Goal: Task Accomplishment & Management: Manage account settings

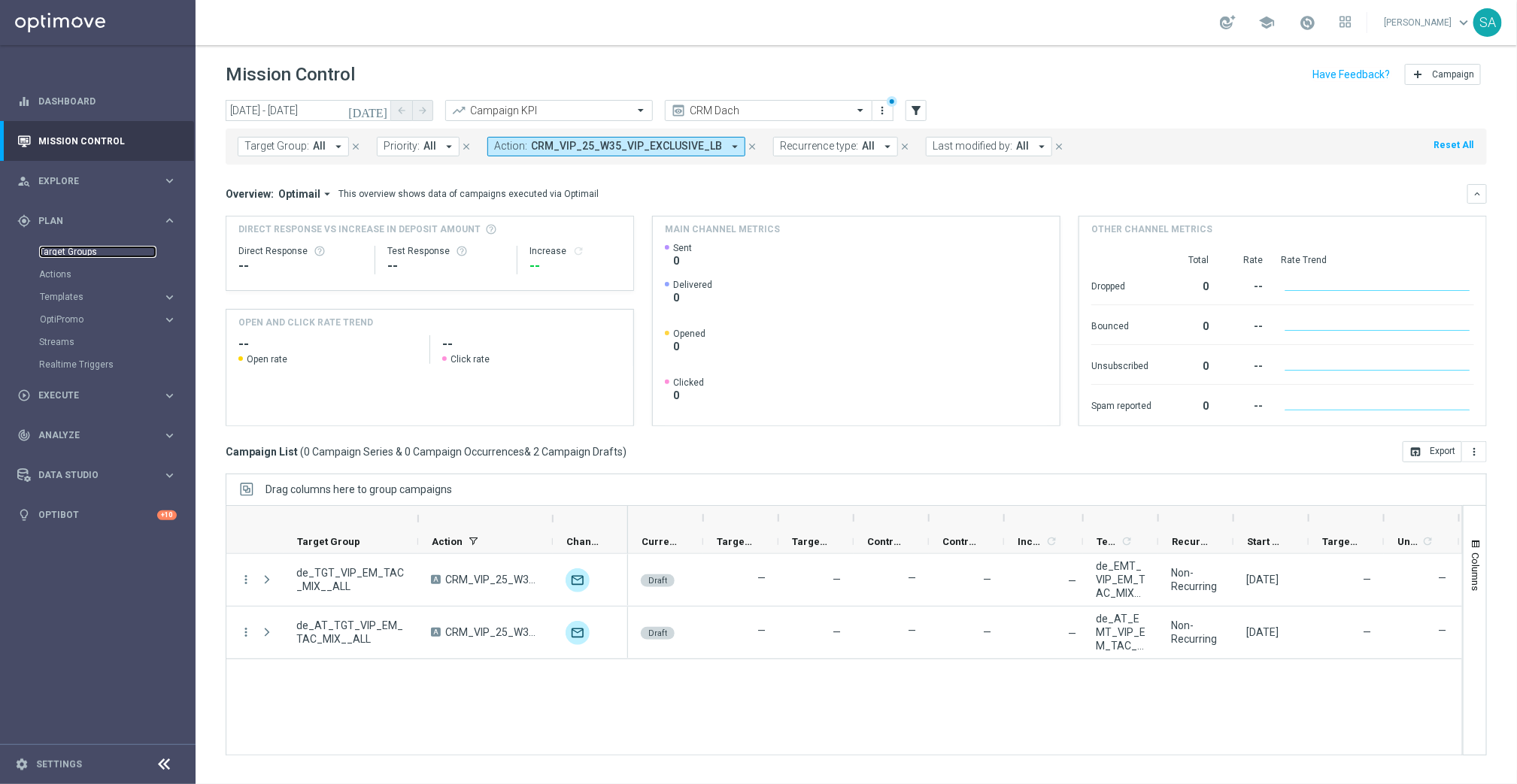
click at [83, 249] on link "Target Groups" at bounding box center [98, 252] width 117 height 12
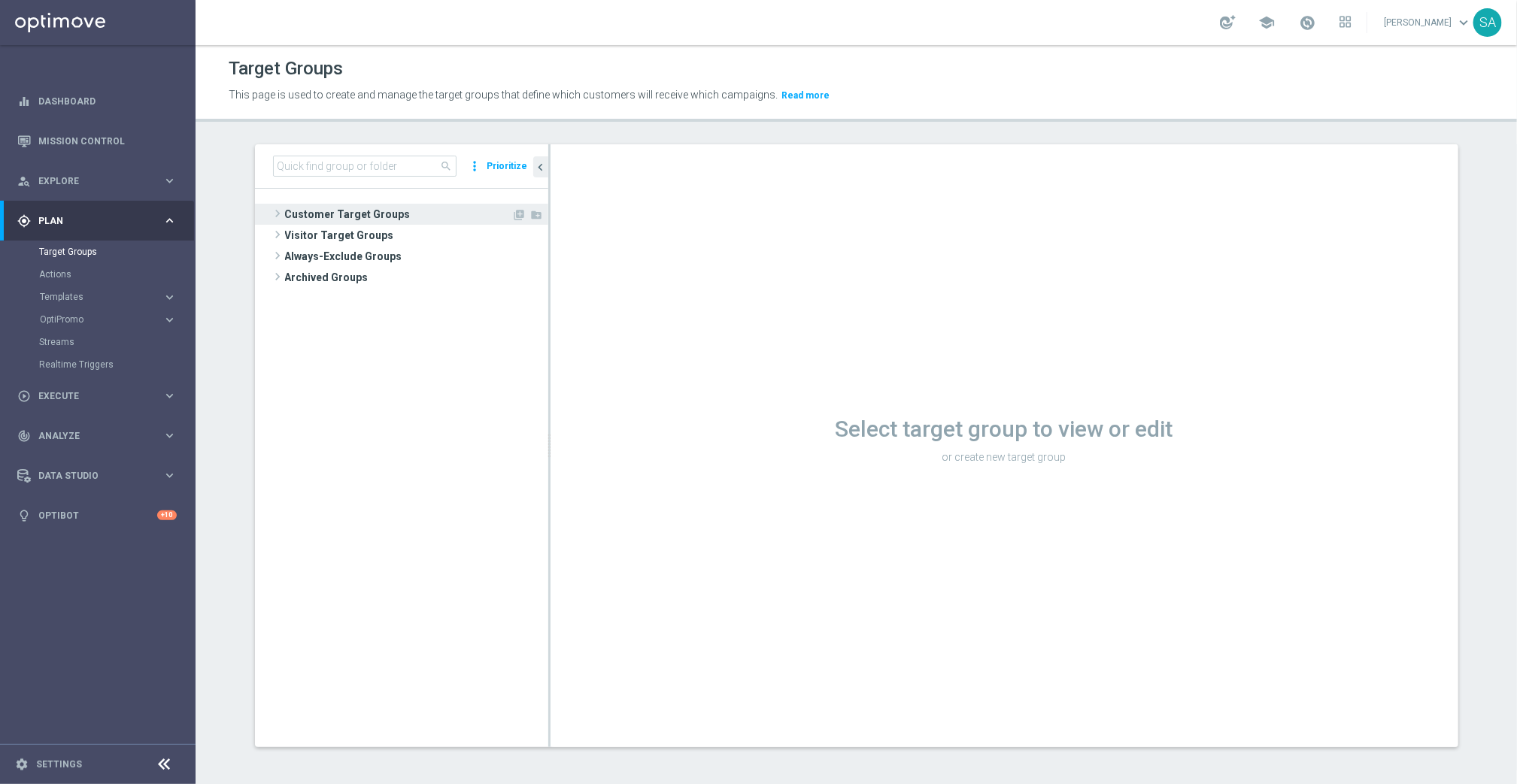
click at [295, 218] on span "Customer Target Groups" at bounding box center [398, 214] width 227 height 21
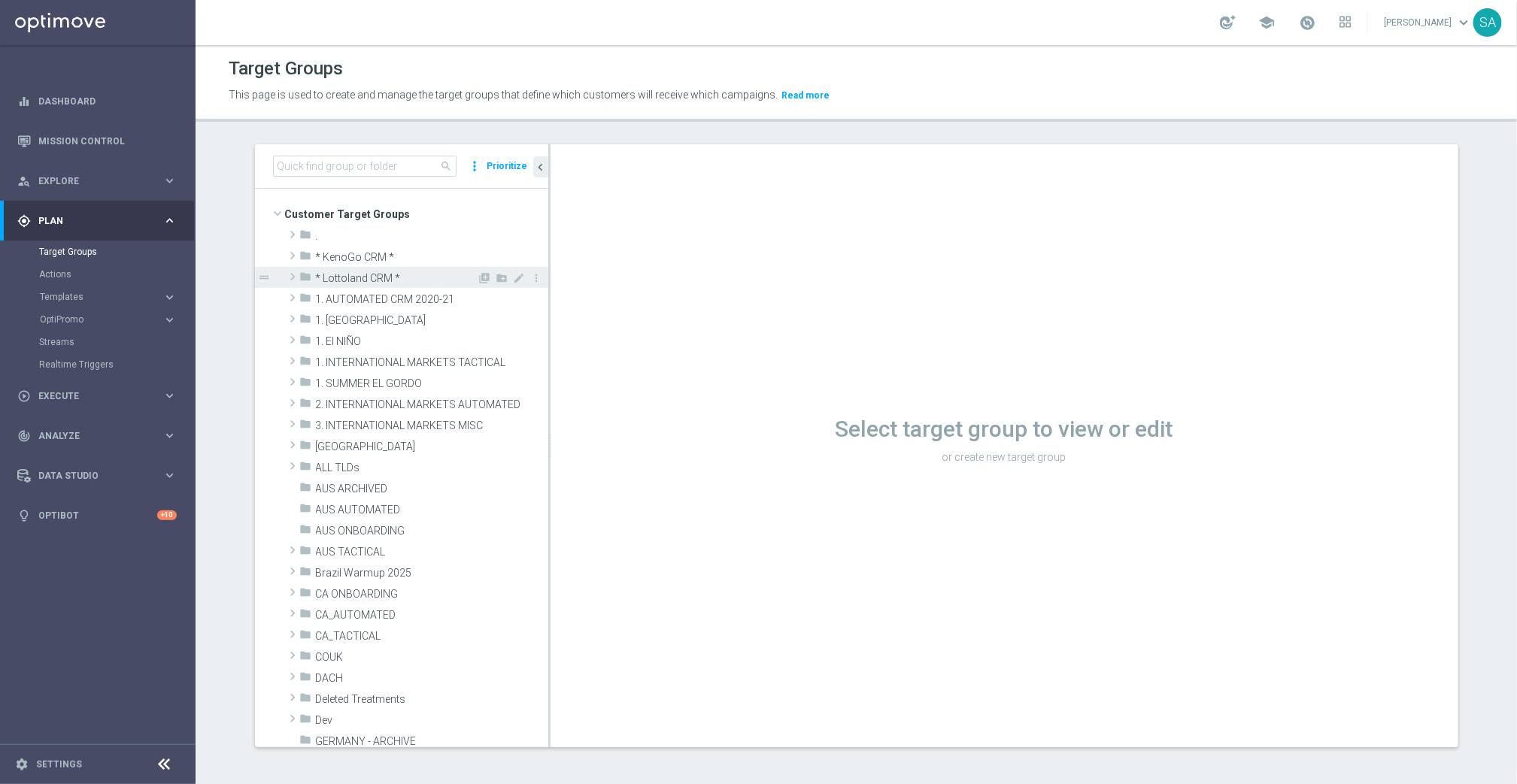
click at [291, 272] on span at bounding box center [293, 276] width 15 height 18
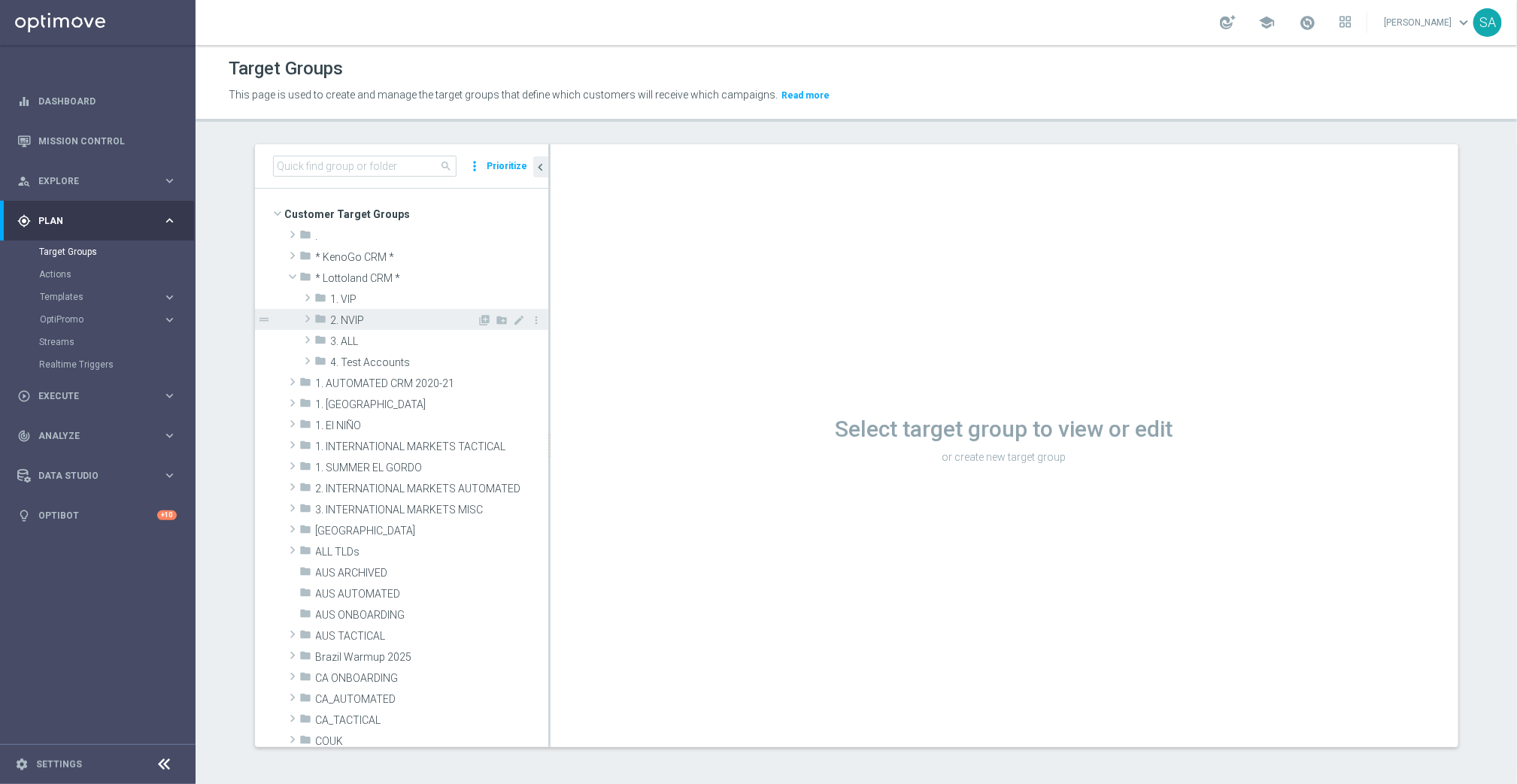
click at [307, 317] on span at bounding box center [308, 318] width 15 height 18
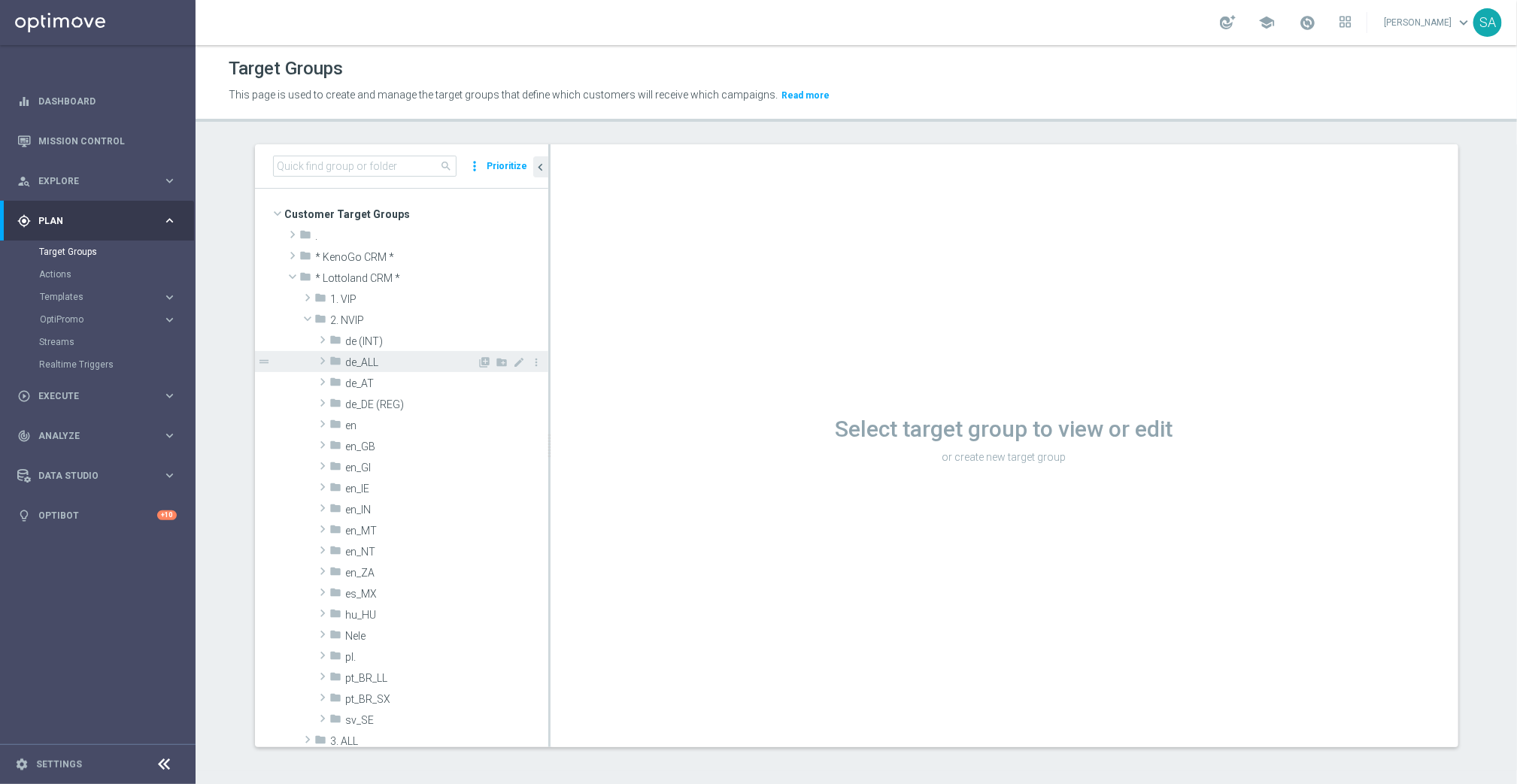
click at [320, 355] on span at bounding box center [322, 361] width 15 height 18
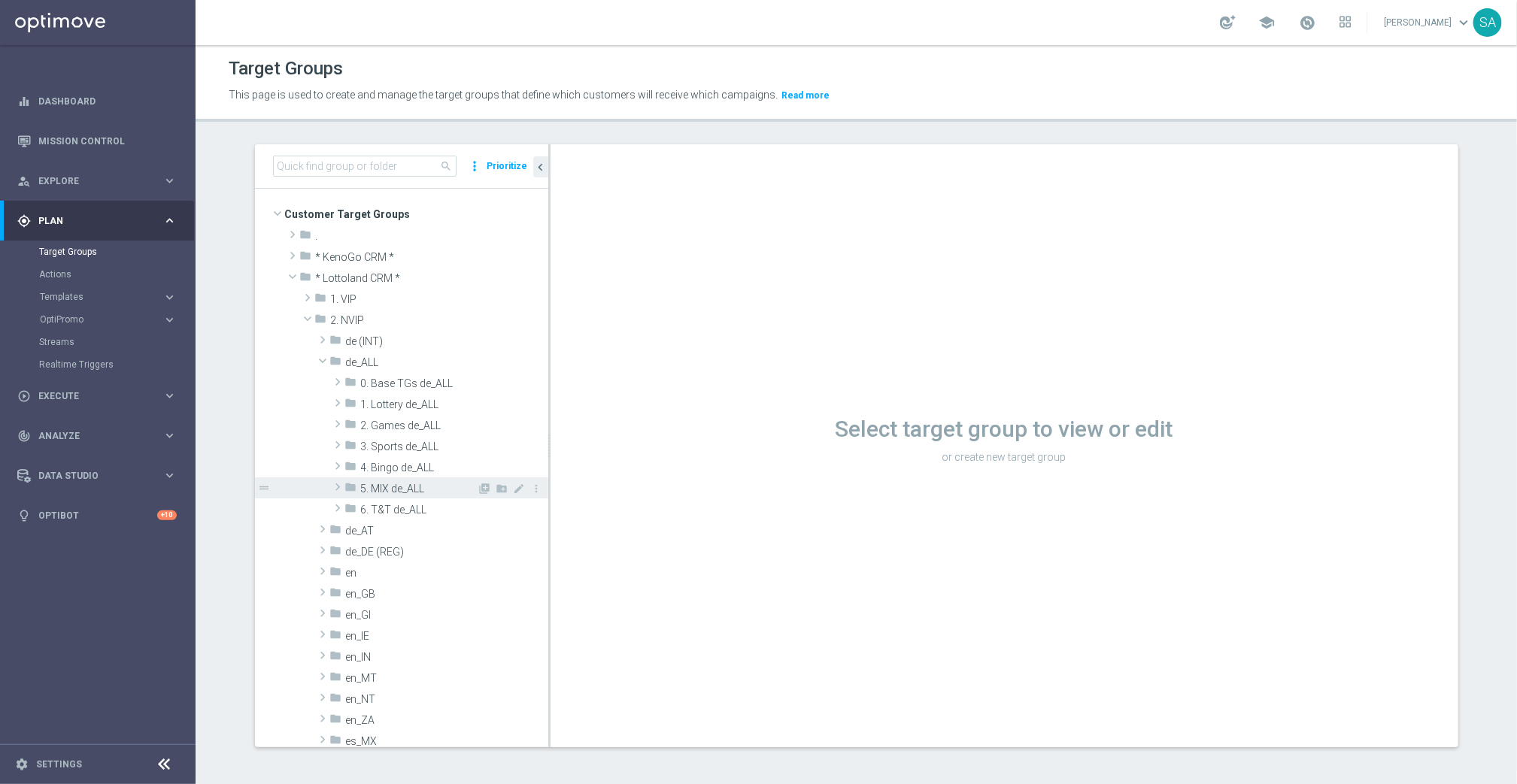
click at [339, 489] on span at bounding box center [338, 486] width 15 height 18
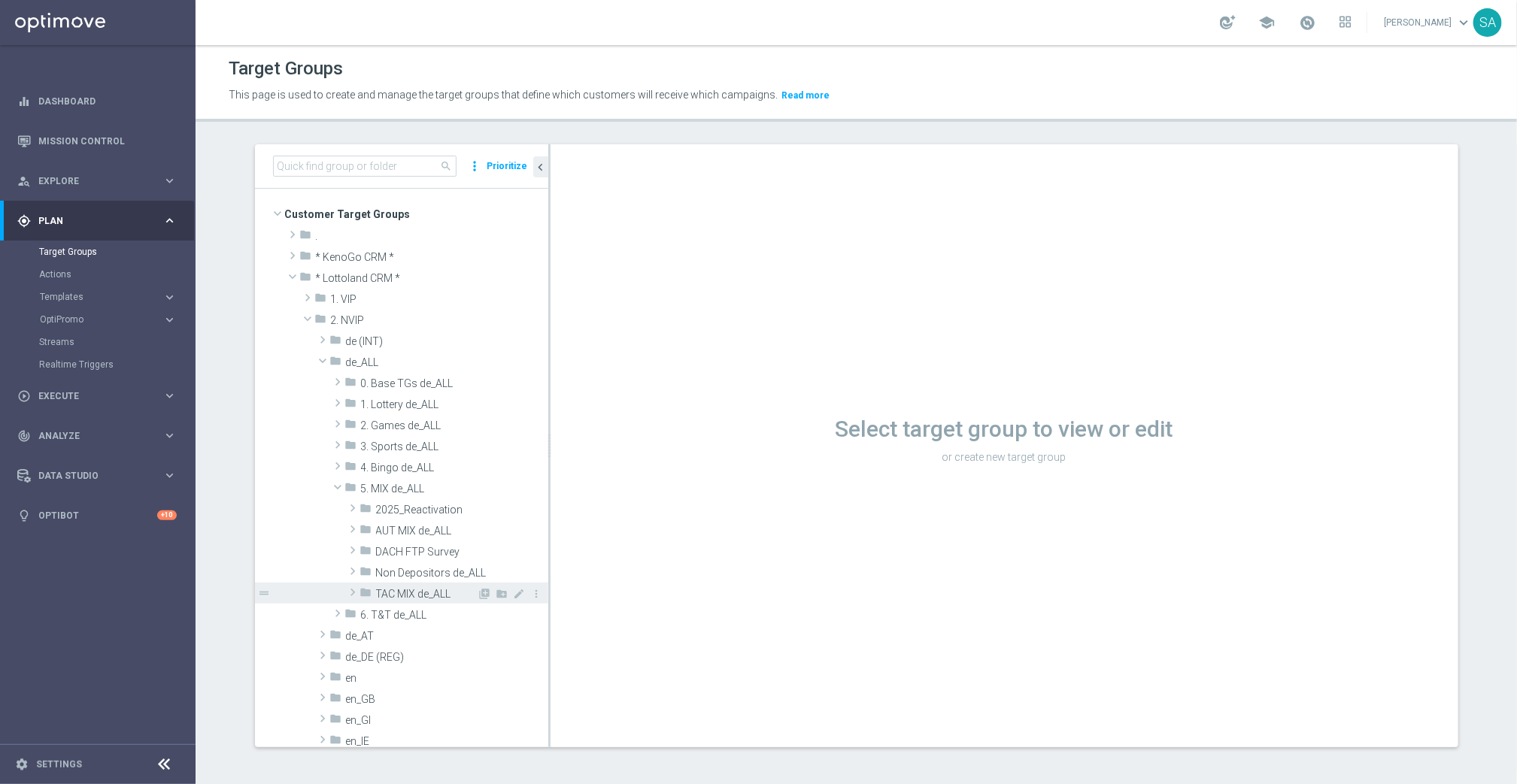
click at [353, 590] on span at bounding box center [353, 592] width 15 height 18
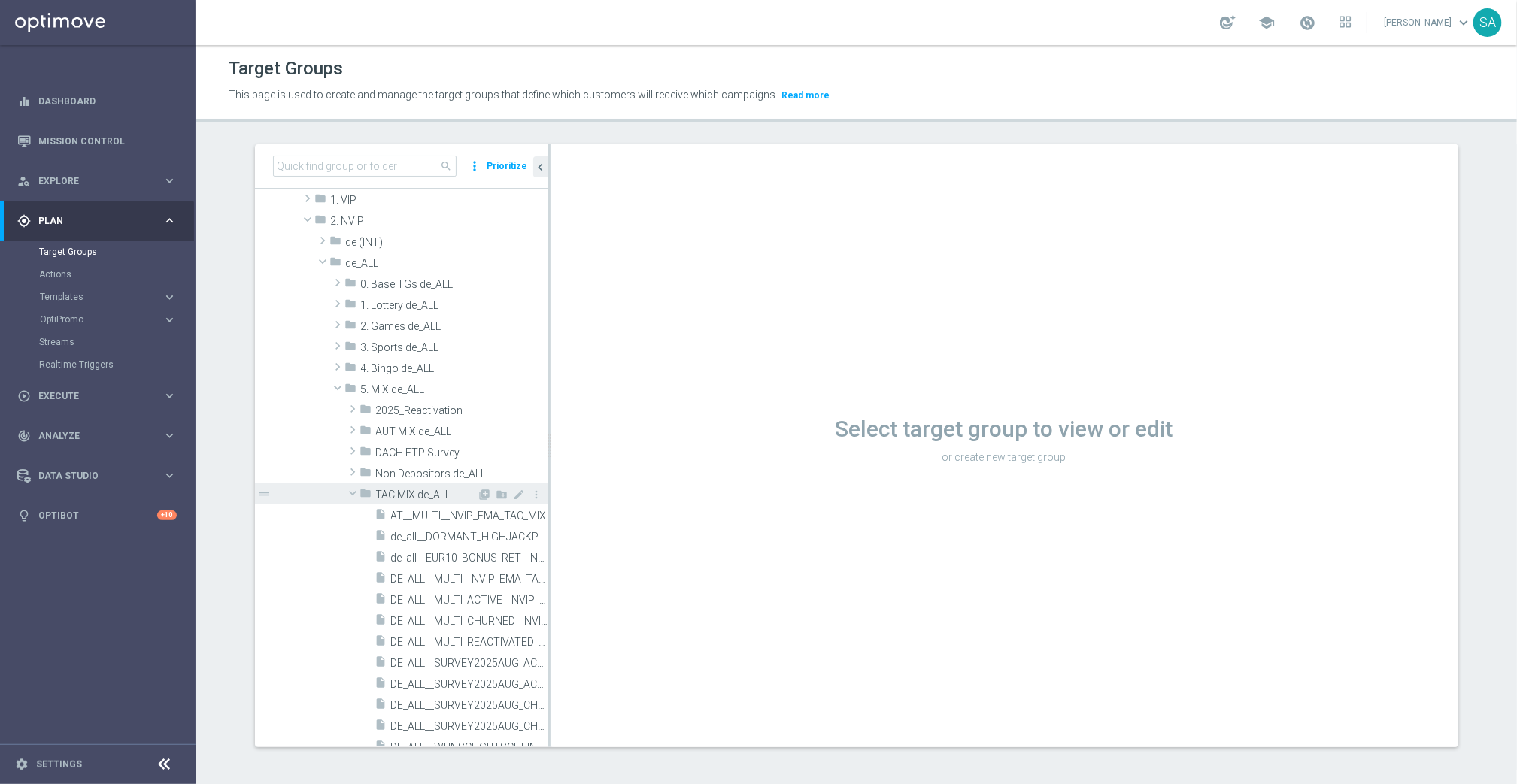
scroll to position [87, 0]
click at [339, 288] on span at bounding box center [338, 295] width 15 height 18
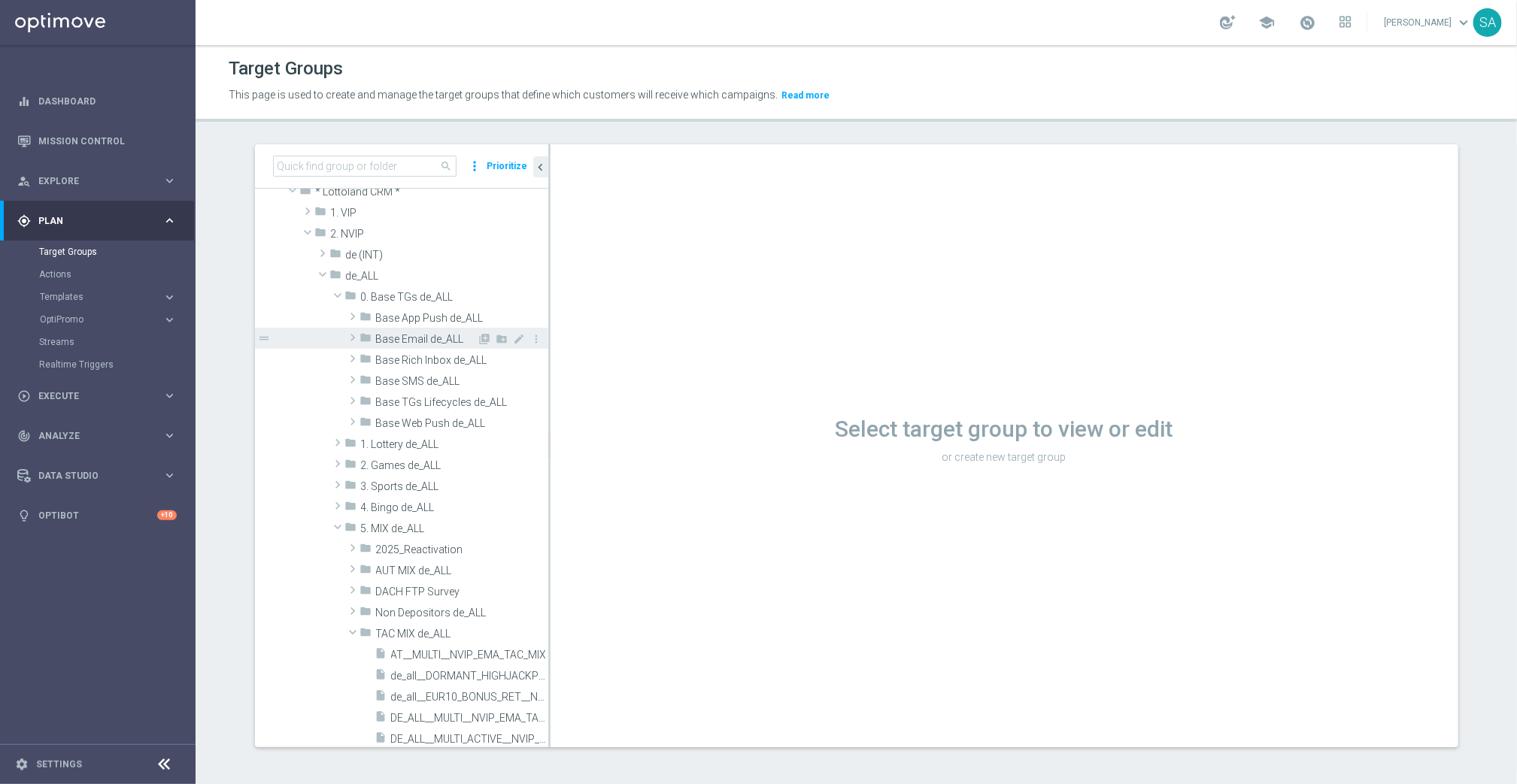
click at [351, 338] on span at bounding box center [353, 337] width 15 height 18
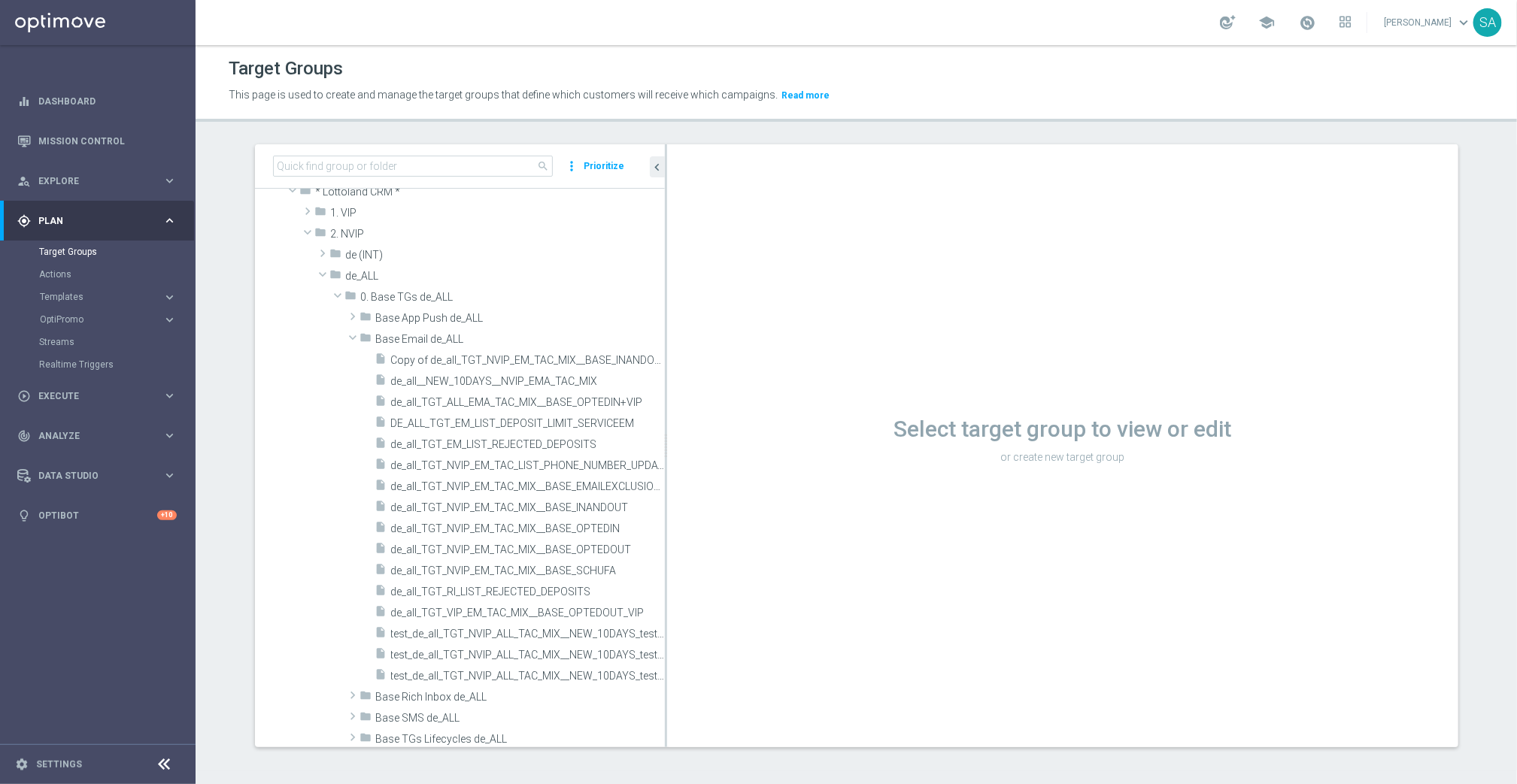
drag, startPoint x: 549, startPoint y: 405, endPoint x: 796, endPoint y: 437, distance: 249.1
click at [796, 437] on as-split "search more_vert Prioritize Customer Target Groups library_add create_new_folder" at bounding box center [857, 446] width 1203 height 603
click at [592, 526] on span "de_all_TGT_NVIP_EM_TAC_MIX__BASE_OPTEDIN" at bounding box center [510, 528] width 237 height 13
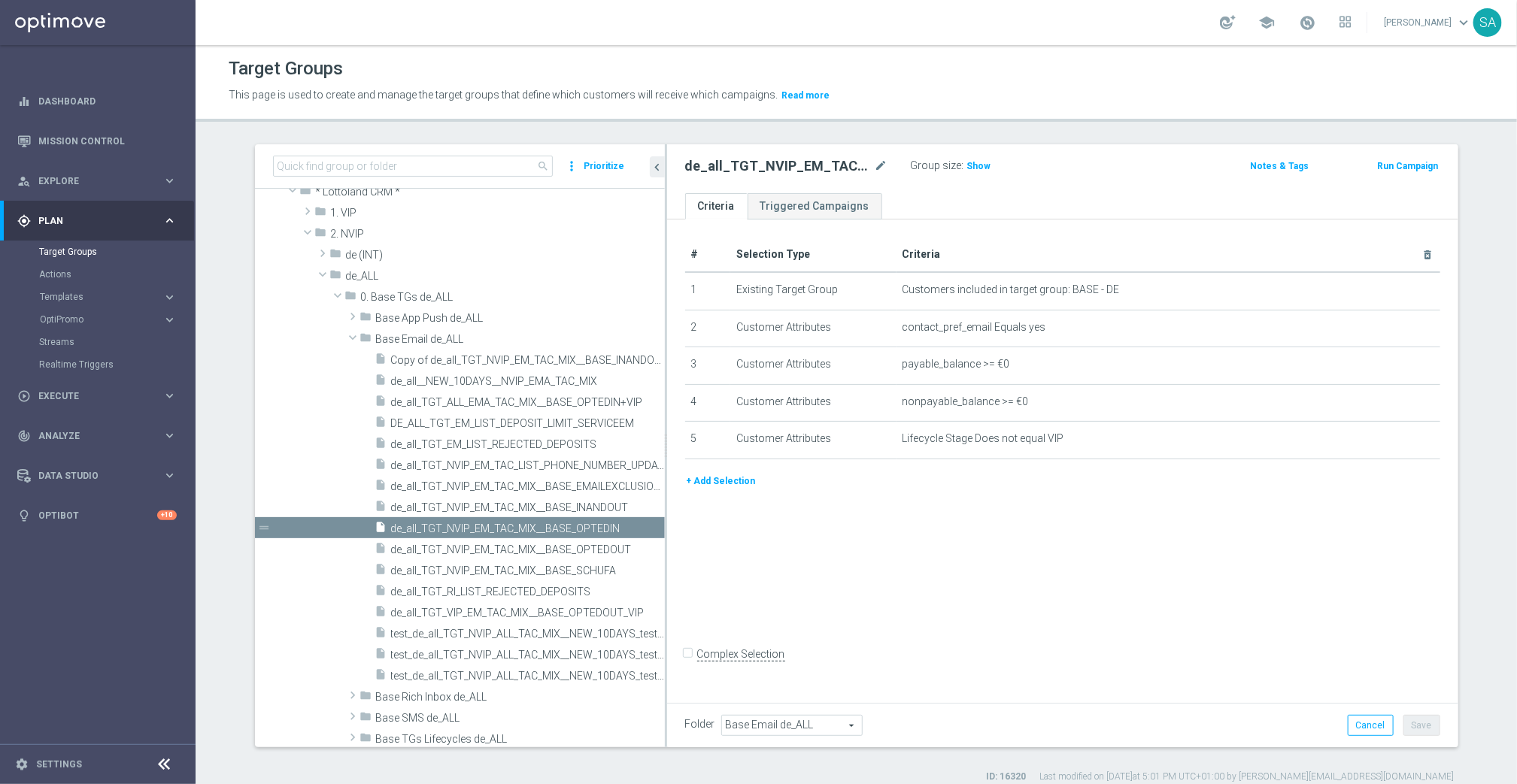
click at [766, 165] on h2 "de_all_TGT_NVIP_EM_TAC_MIX__BASE_OPTEDIN" at bounding box center [778, 166] width 186 height 18
copy h2 "de_all_TGT_NVIP_EM_TAC_MIX__BASE_OPTEDIN"
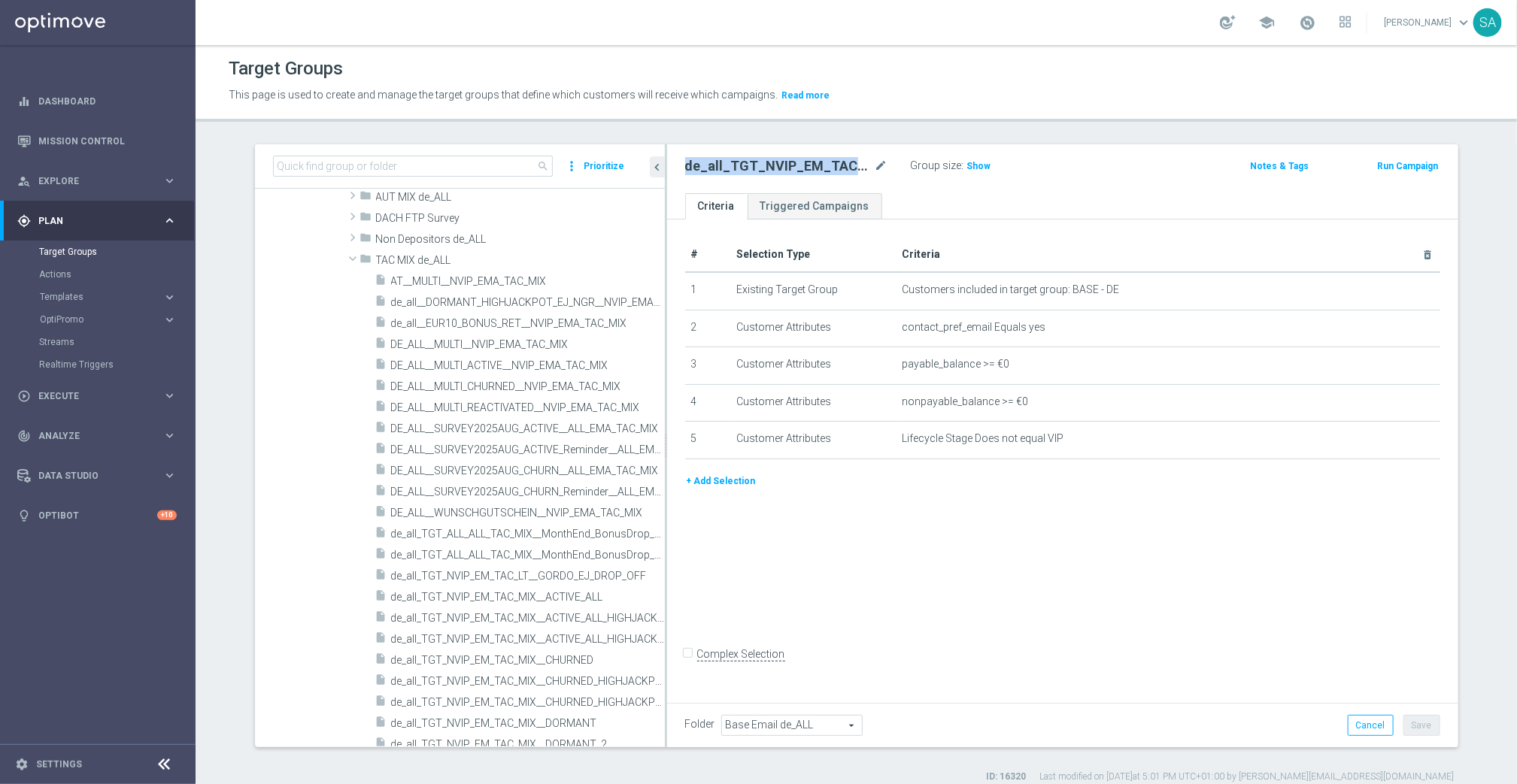
scroll to position [757, 0]
click at [600, 259] on icon "library_add" at bounding box center [602, 259] width 12 height 12
type input "TAC MIX de_ALL"
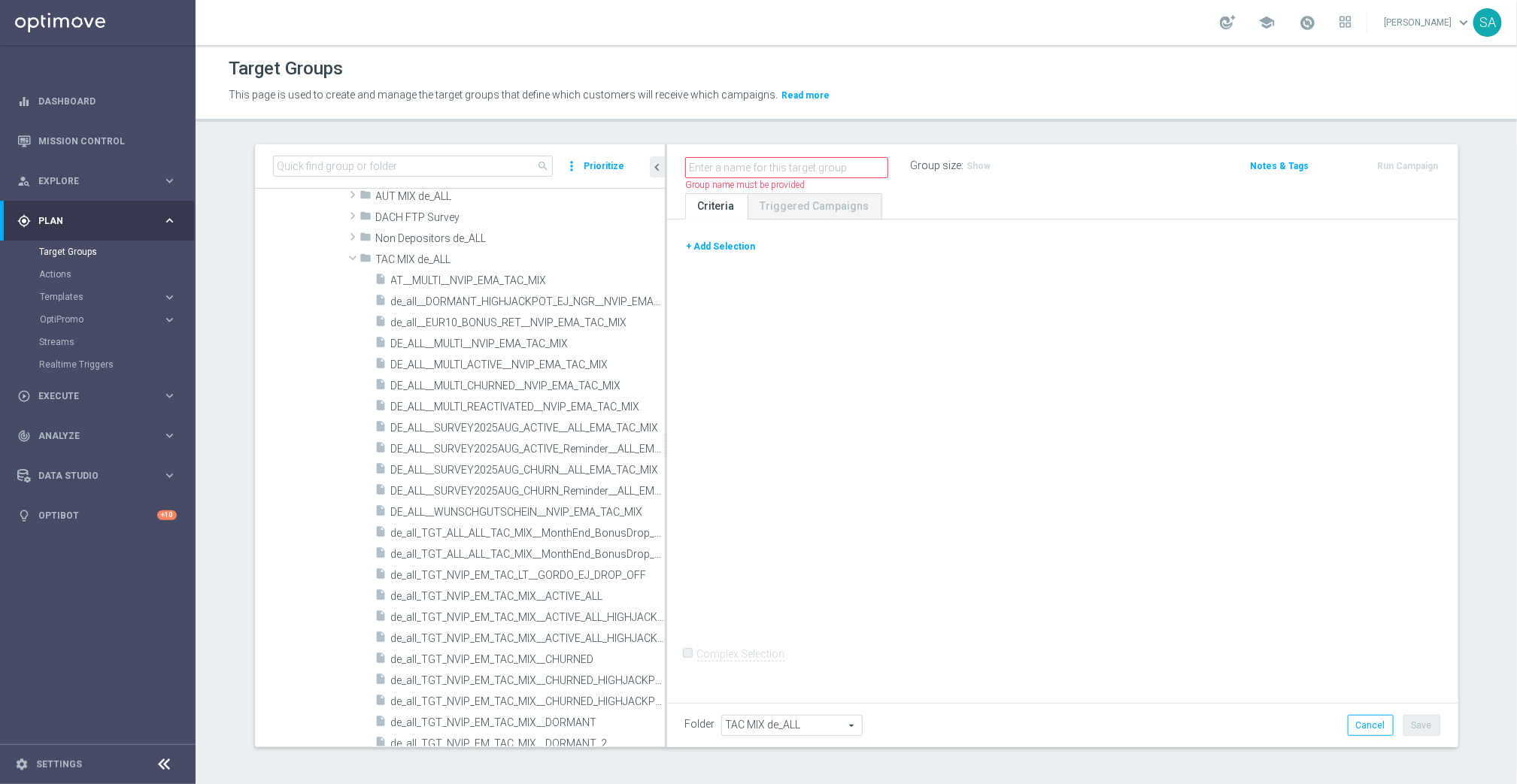
click at [739, 249] on button "+ Add Selection" at bounding box center [721, 246] width 72 height 16
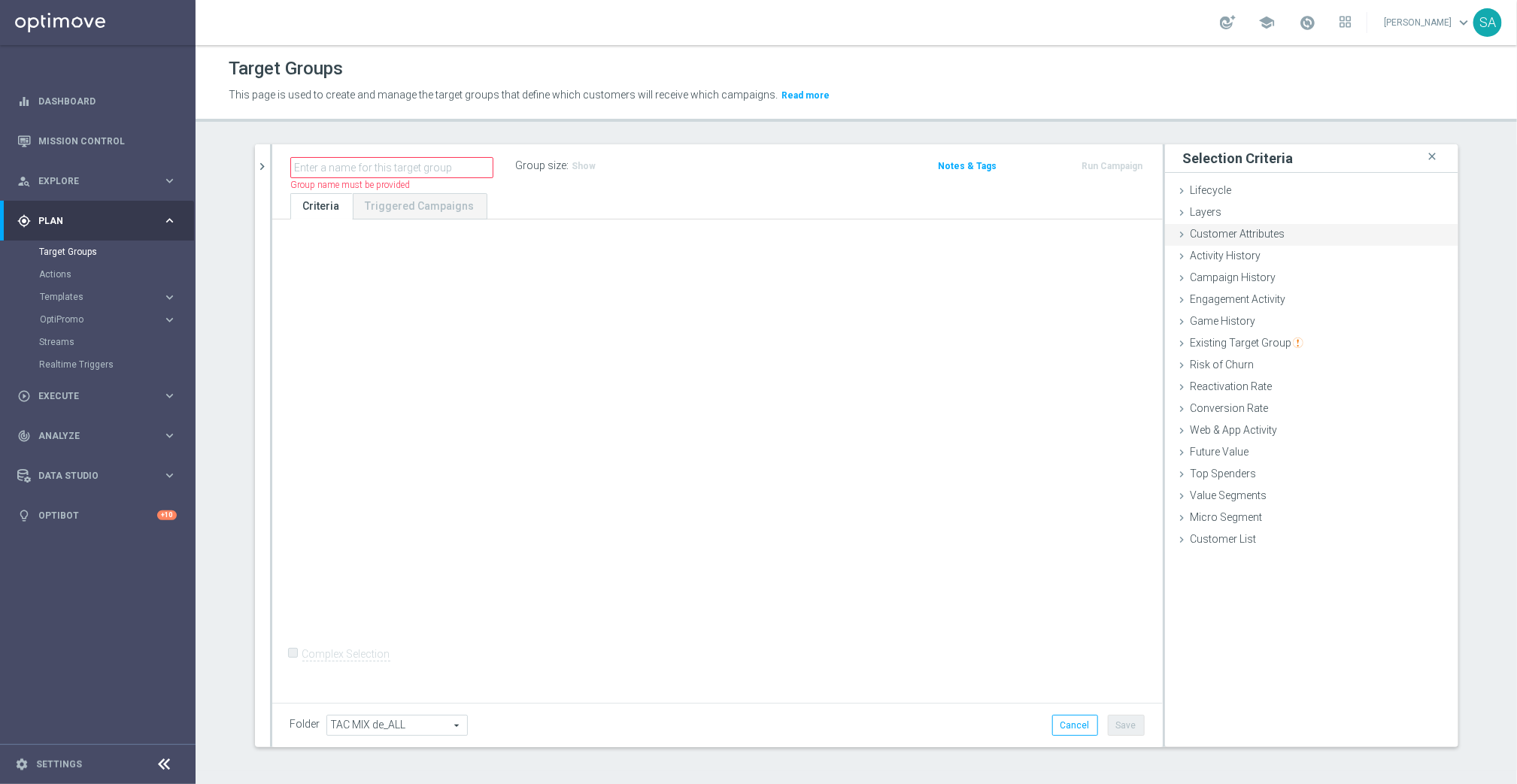
click at [1249, 235] on span "Customer Attributes" at bounding box center [1237, 234] width 94 height 12
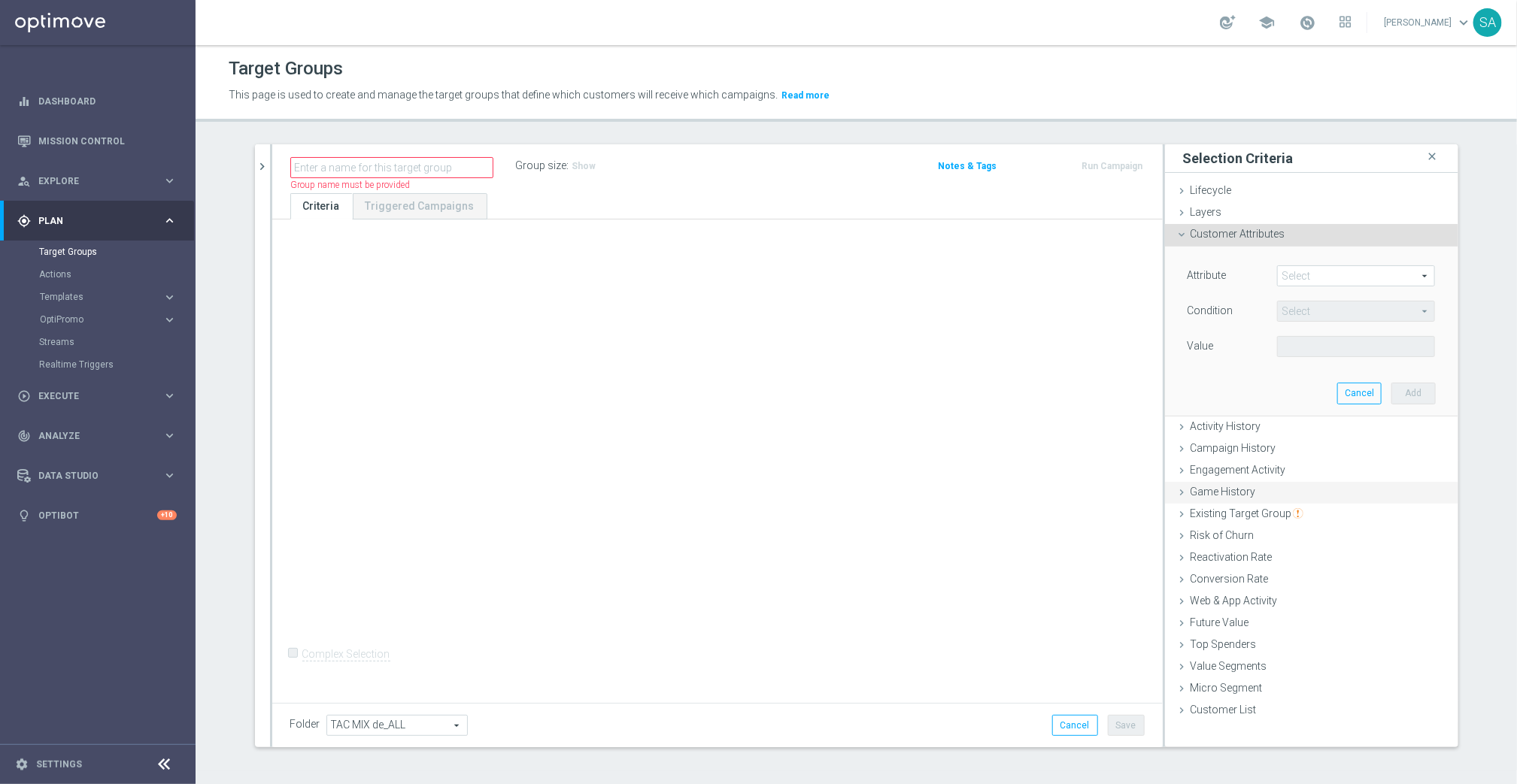
click at [1263, 497] on div "Game History done" at bounding box center [1311, 493] width 294 height 23
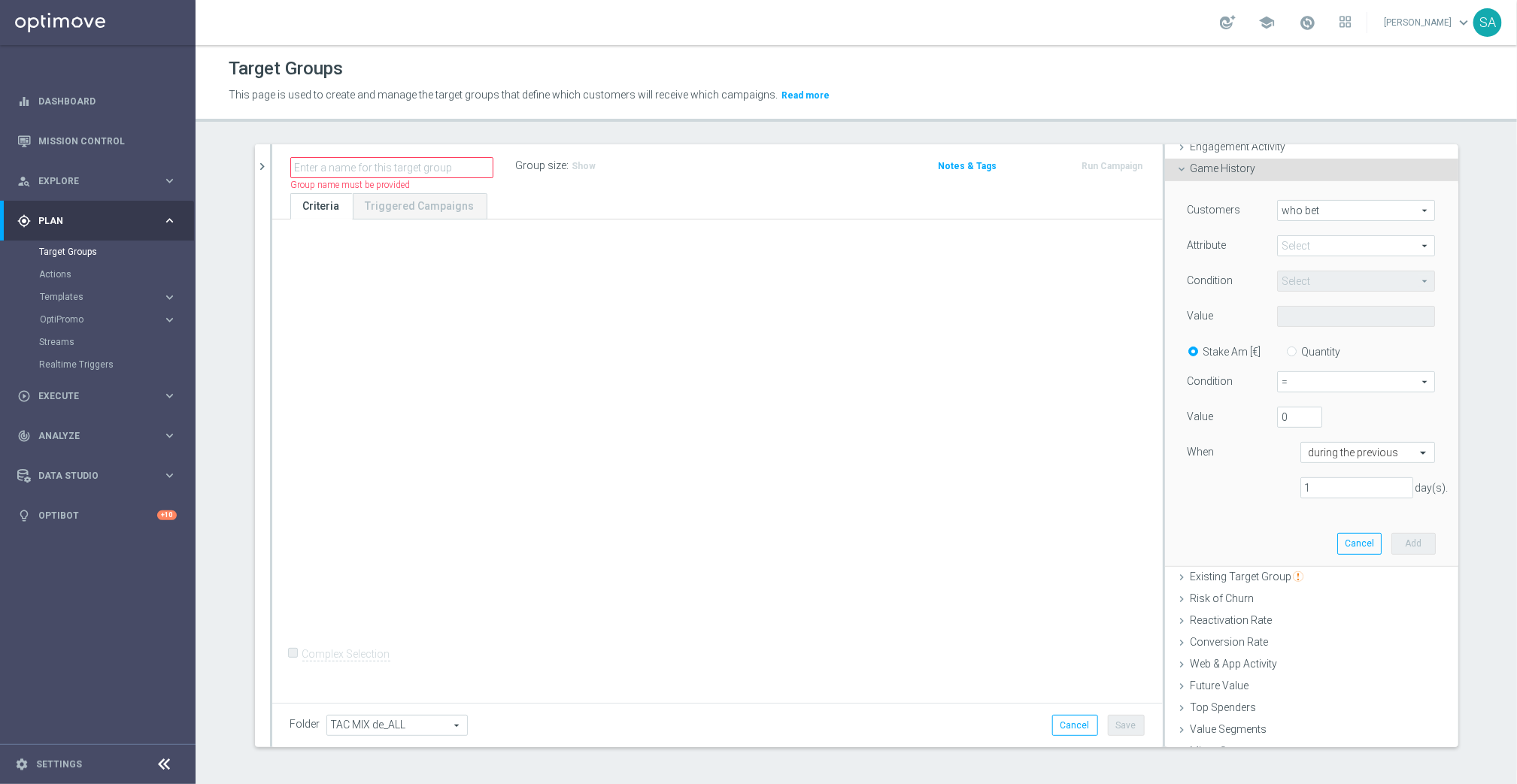
scroll to position [190, 0]
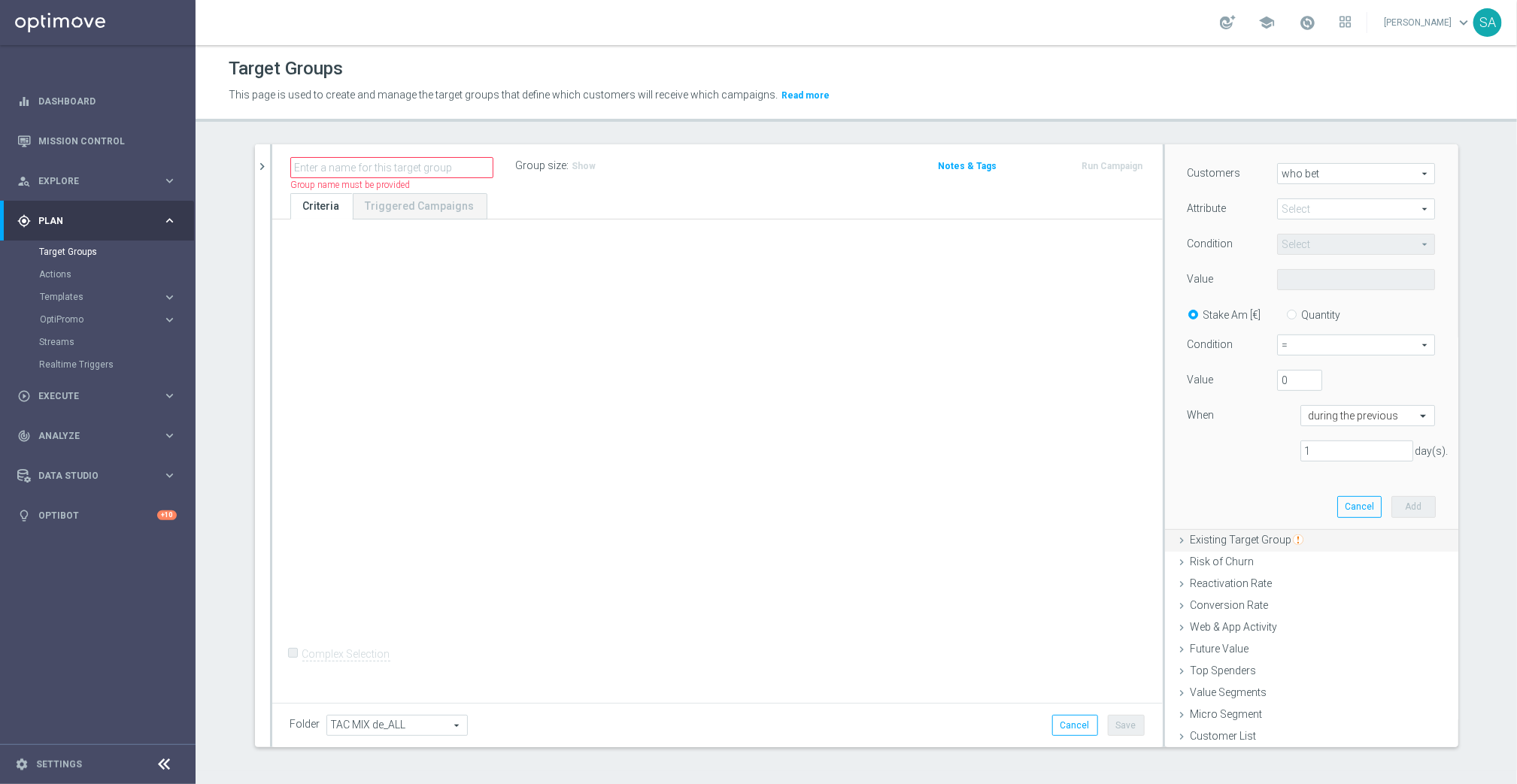
click at [1254, 536] on span "Existing Target Group" at bounding box center [1246, 540] width 113 height 12
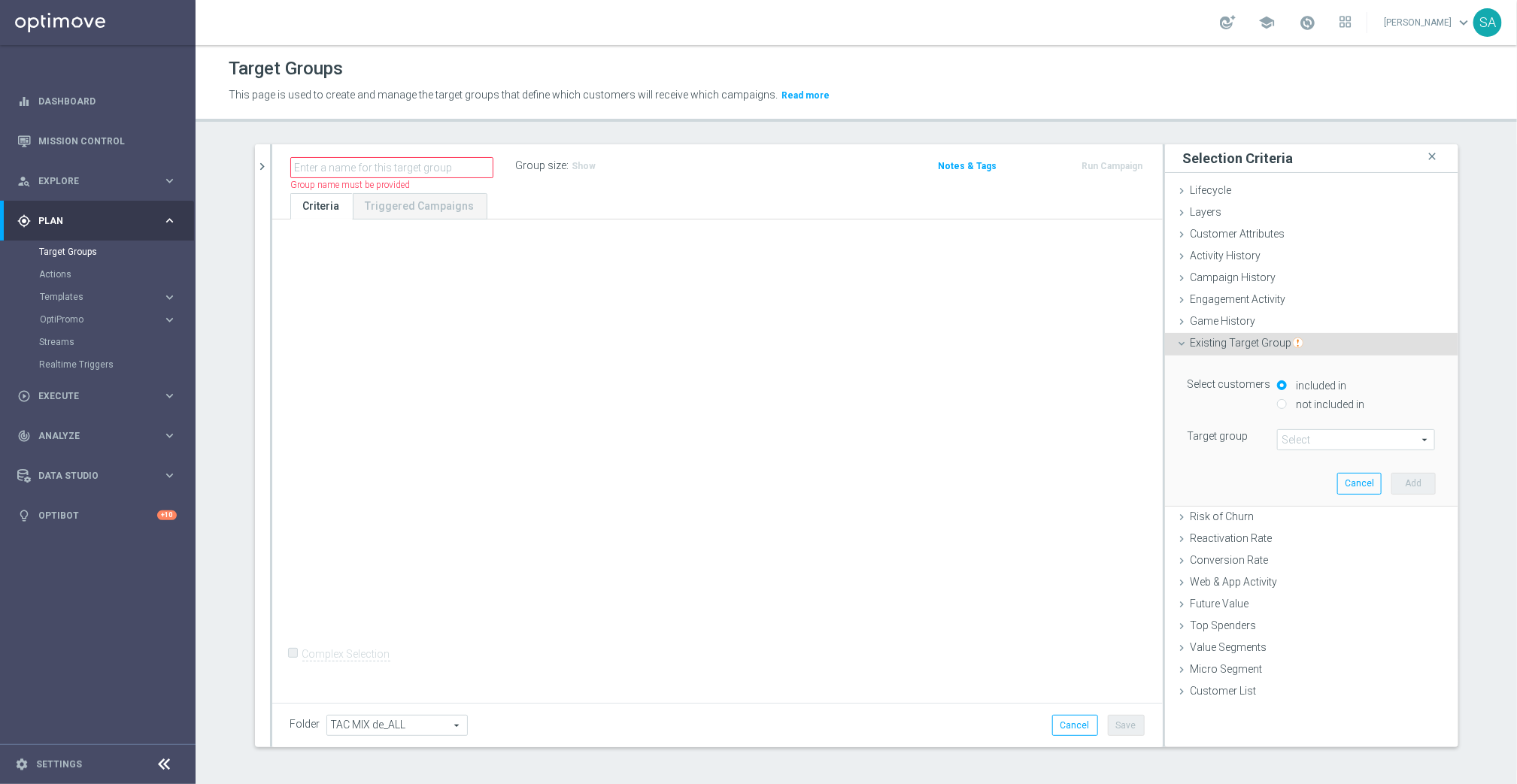
click at [1323, 436] on span at bounding box center [1356, 440] width 157 height 20
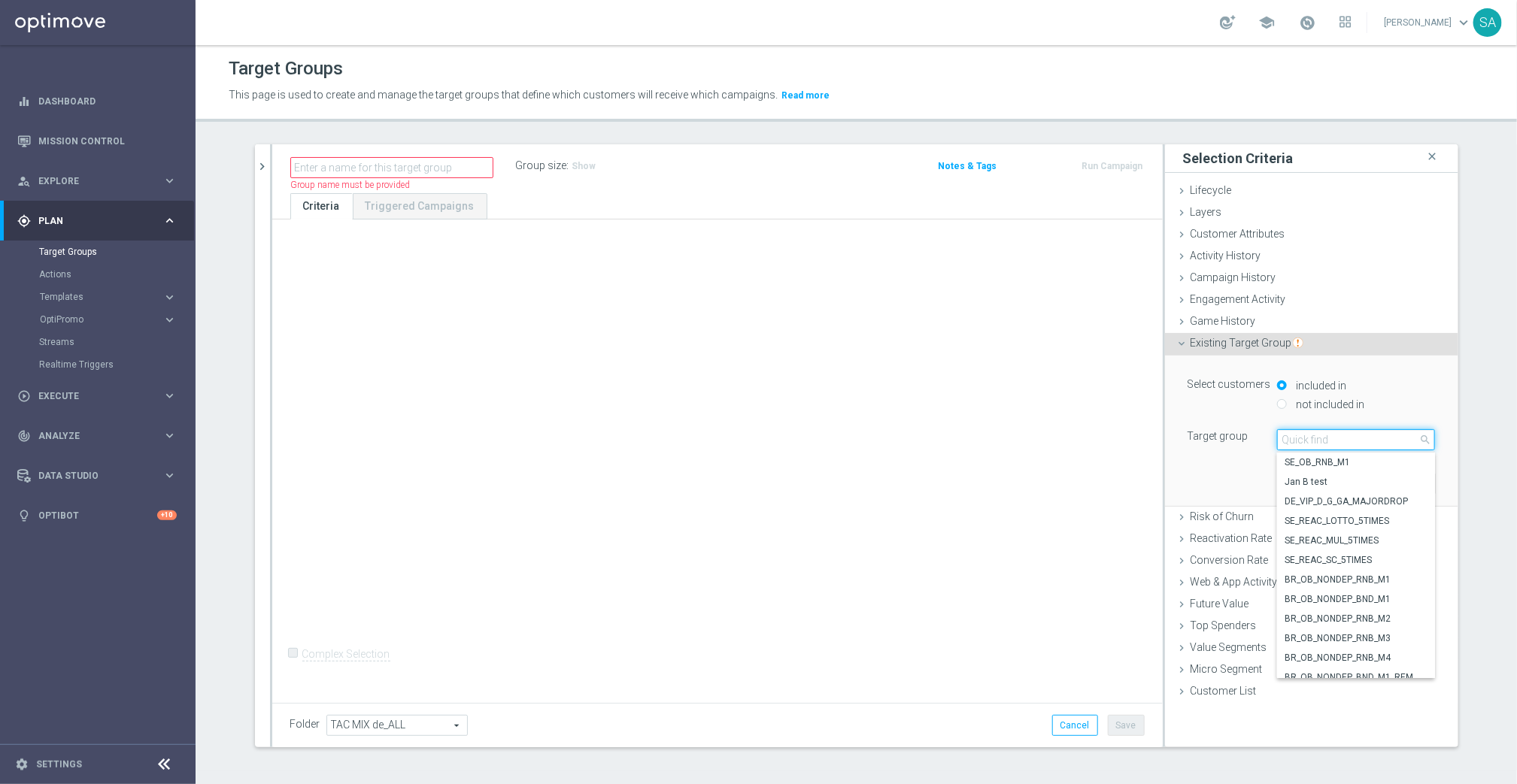
click at [1323, 436] on input "search" at bounding box center [1356, 440] width 158 height 21
paste input "de_all_TGT_NVIP_EM_TAC_MIX__BASE_OPTEDIN"
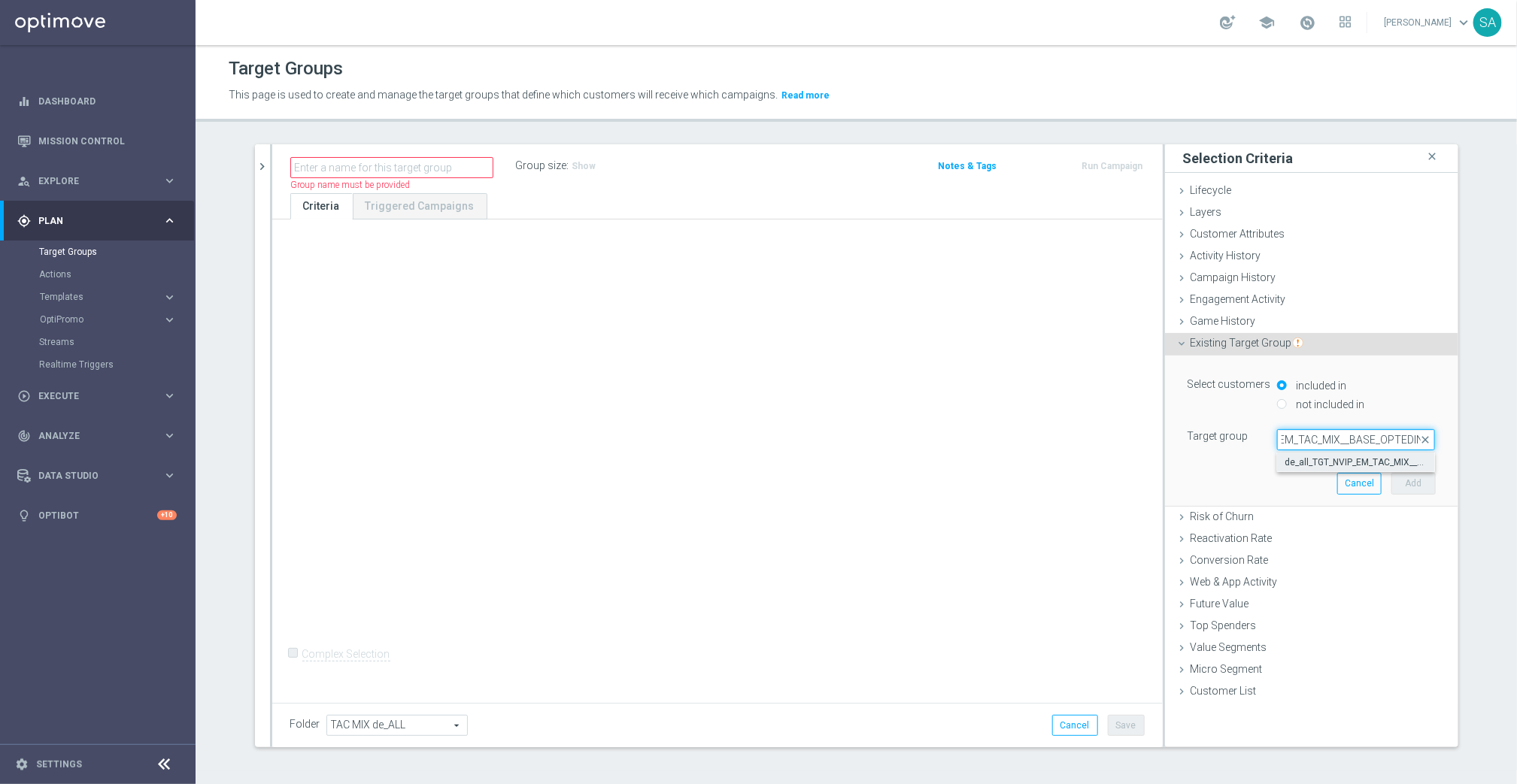
type input "de_all_TGT_NVIP_EM_TAC_MIX__BASE_OPTEDIN"
click at [1327, 457] on span "de_all_TGT_NVIP_EM_TAC_MIX__BASE_OPTEDIN" at bounding box center [1356, 463] width 143 height 12
type input "de_all_TGT_NVIP_EM_TAC_MIX__BASE_OPTEDIN"
click at [1401, 480] on button "Add" at bounding box center [1413, 483] width 44 height 21
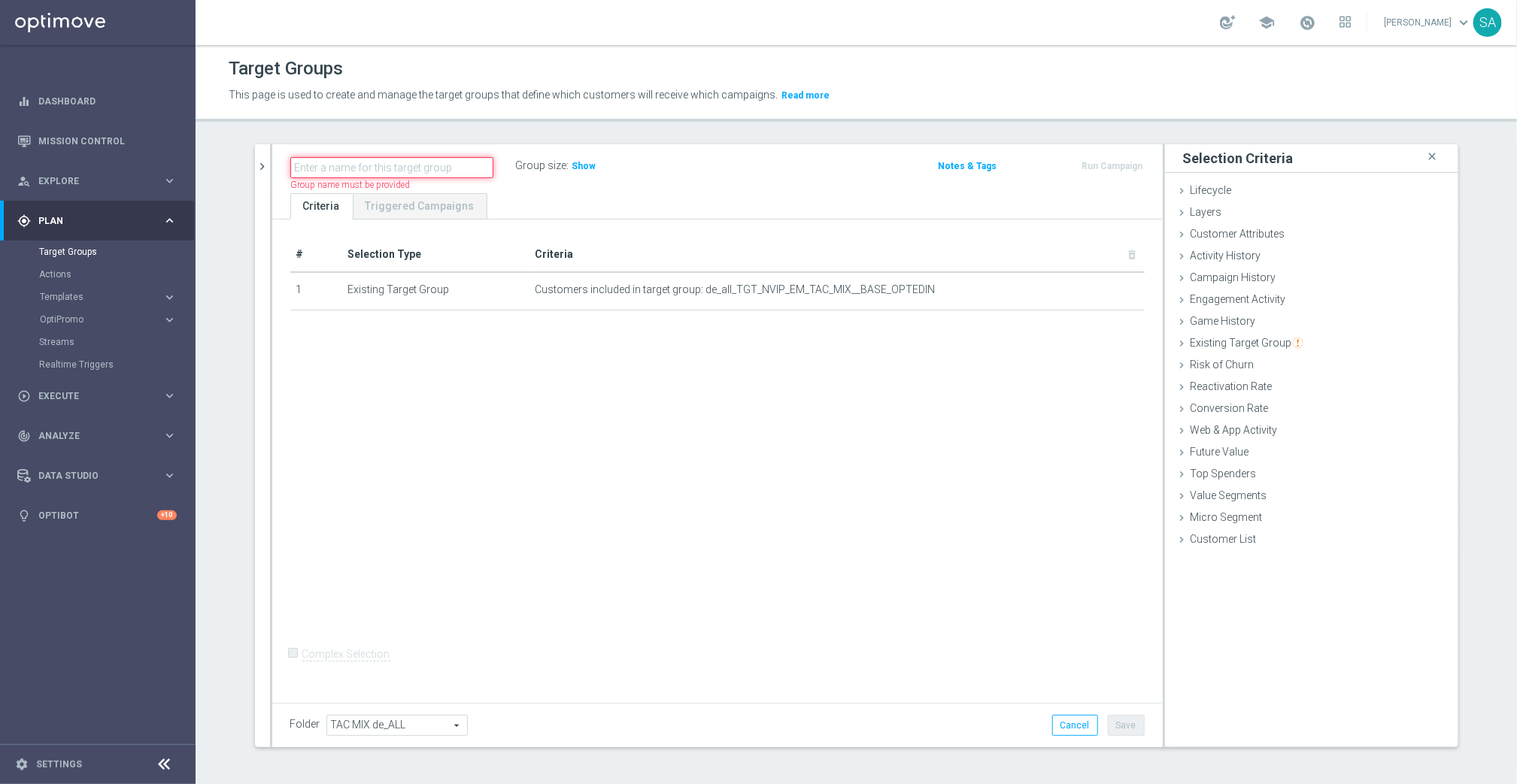
click at [439, 168] on input "text" at bounding box center [391, 168] width 203 height 21
paste input "DE_ALL__FIRSTBETLOST__NVIP_EMA_AUT_MIX"
type input "DE_ALL__FIRSTBETLOST__NVIP_EMA_AUT_MIX"
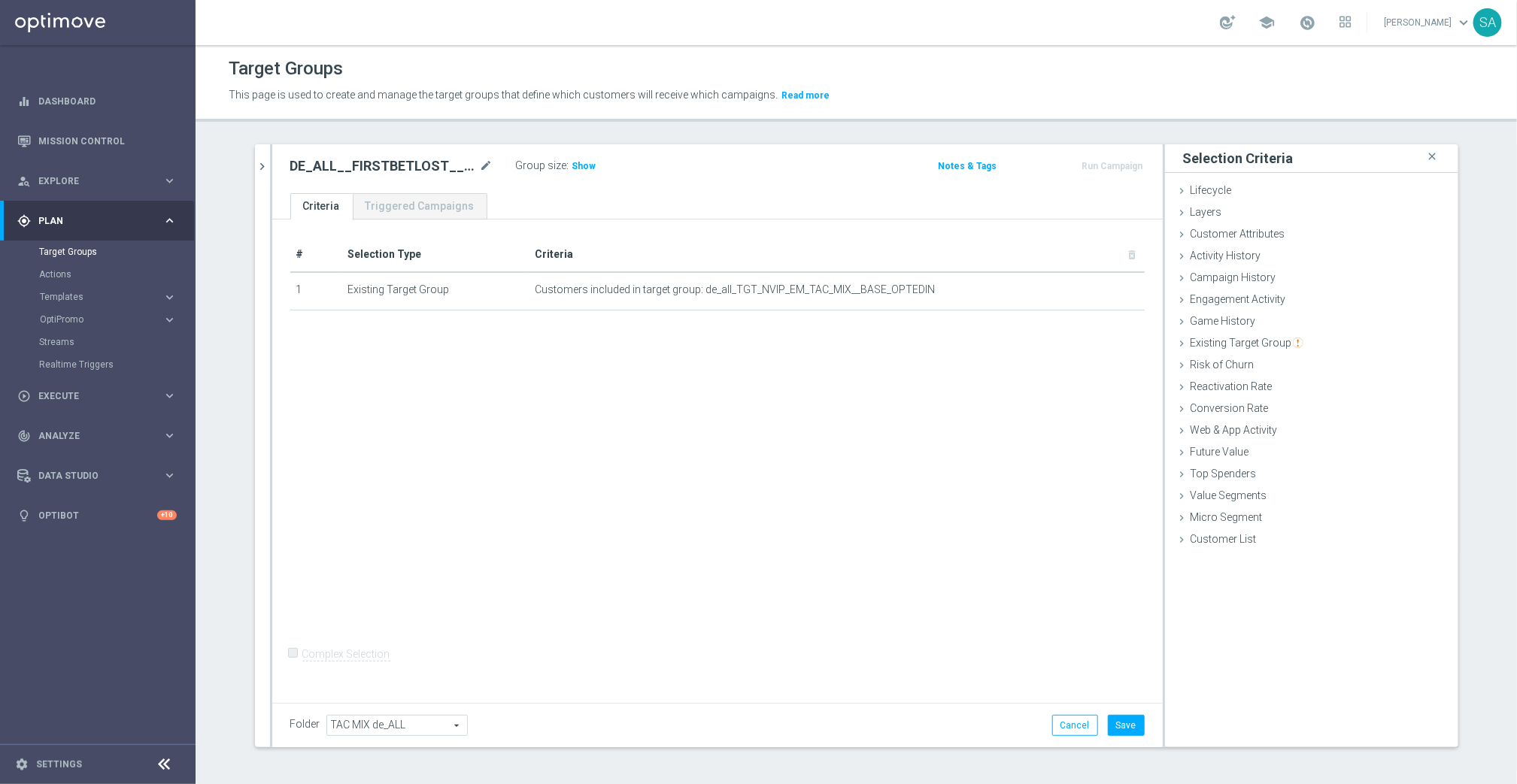
click at [807, 366] on div "# Selection Type Criteria delete_forever 1 Existing Target Group Customers incl…" at bounding box center [717, 458] width 891 height 478
click at [1272, 232] on span "Customer Attributes" at bounding box center [1237, 234] width 94 height 12
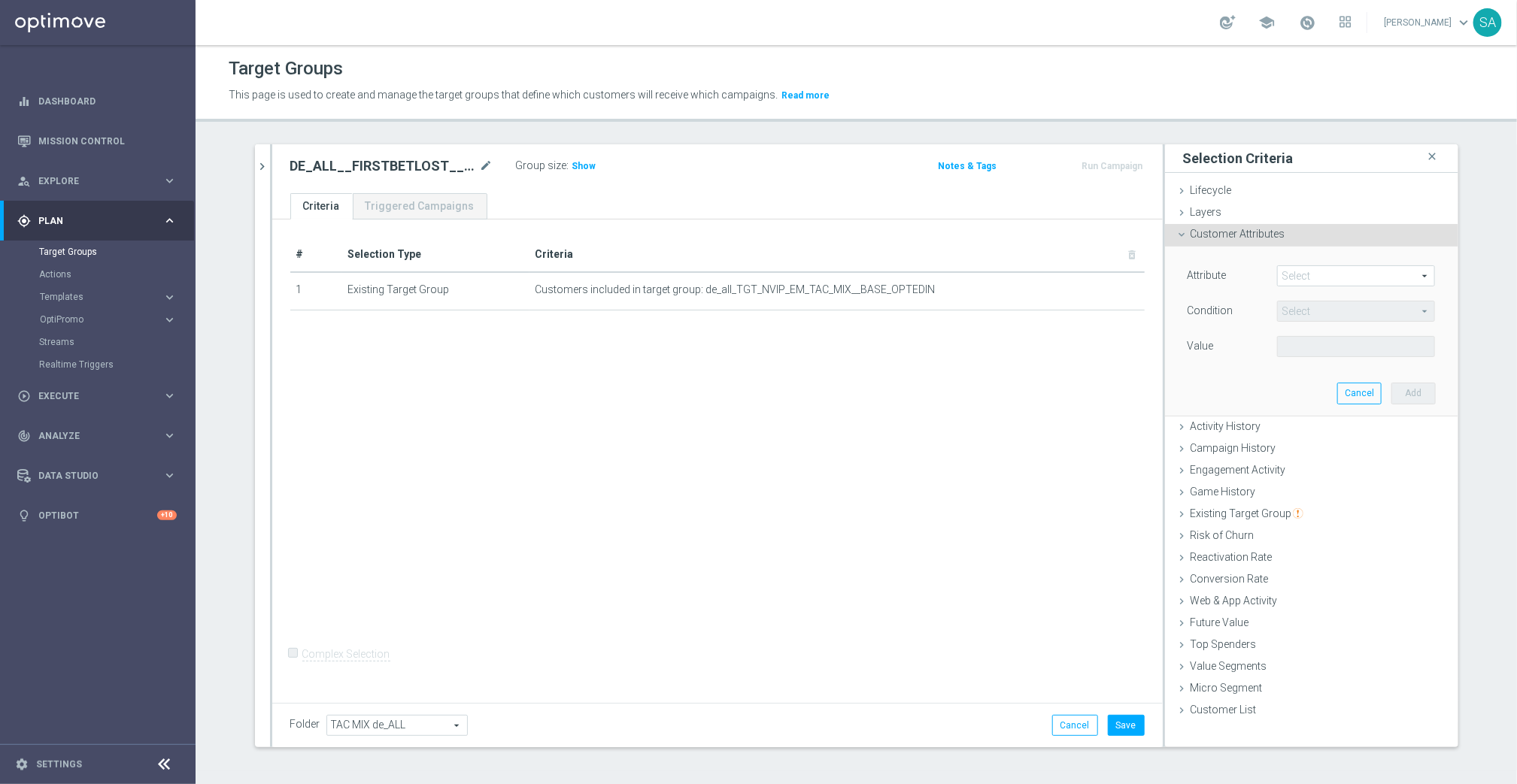
click at [1338, 280] on span at bounding box center [1356, 276] width 157 height 20
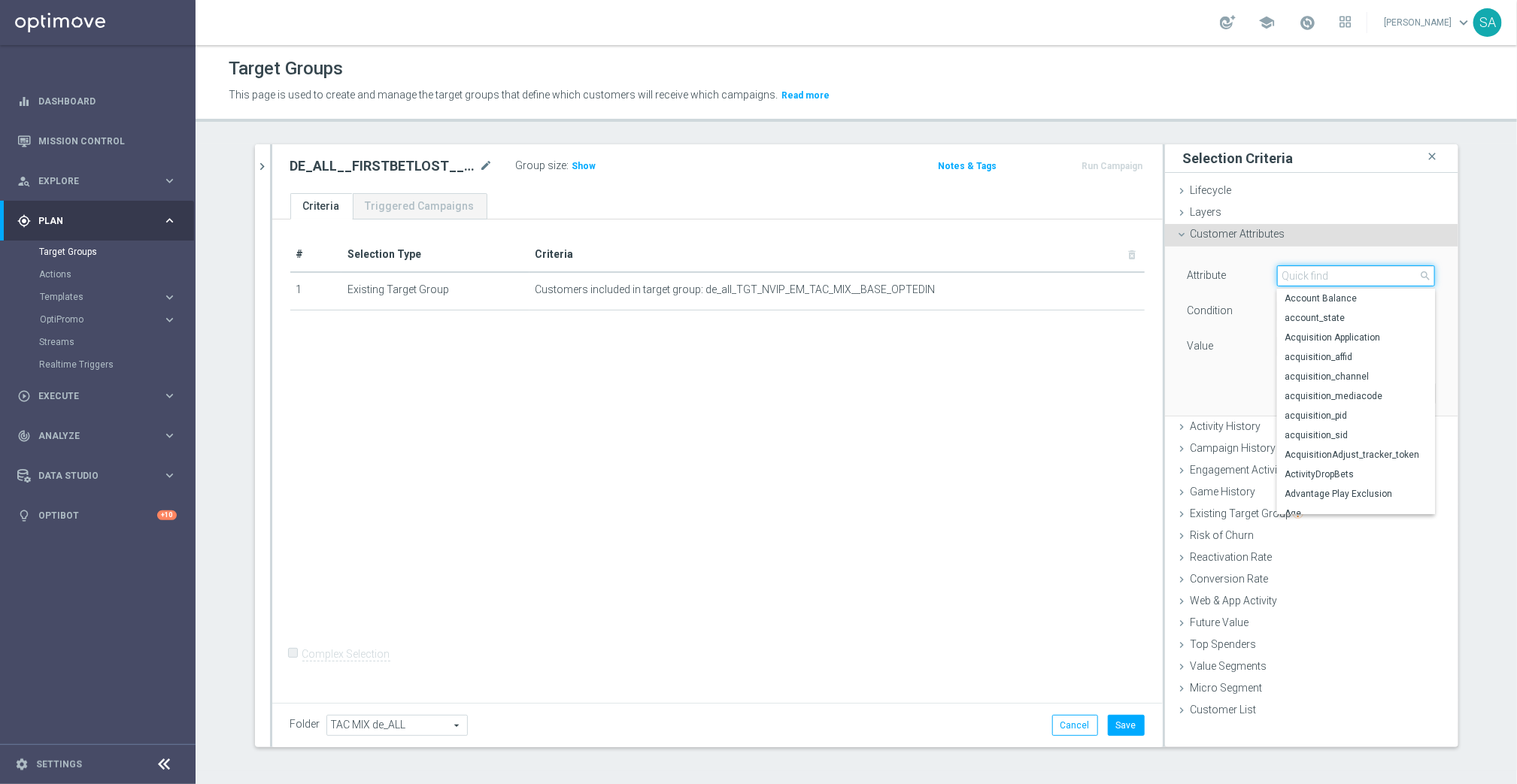
click at [1338, 280] on input "search" at bounding box center [1356, 276] width 158 height 21
type input "first"
click at [1370, 400] on span "first_lottery_bet_lost" at bounding box center [1356, 406] width 143 height 12
type input "first_lottery_bet_lost"
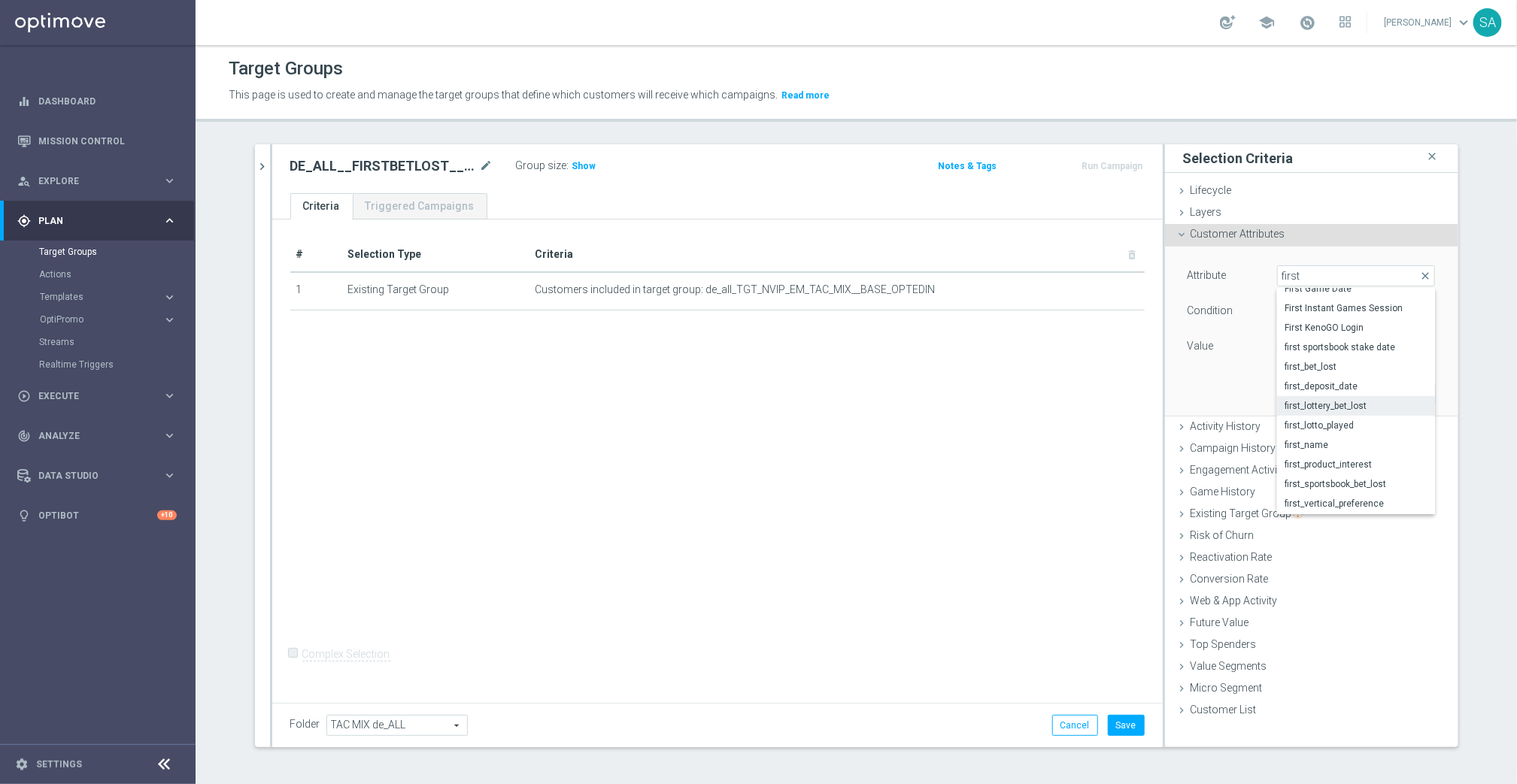
type input "Equals"
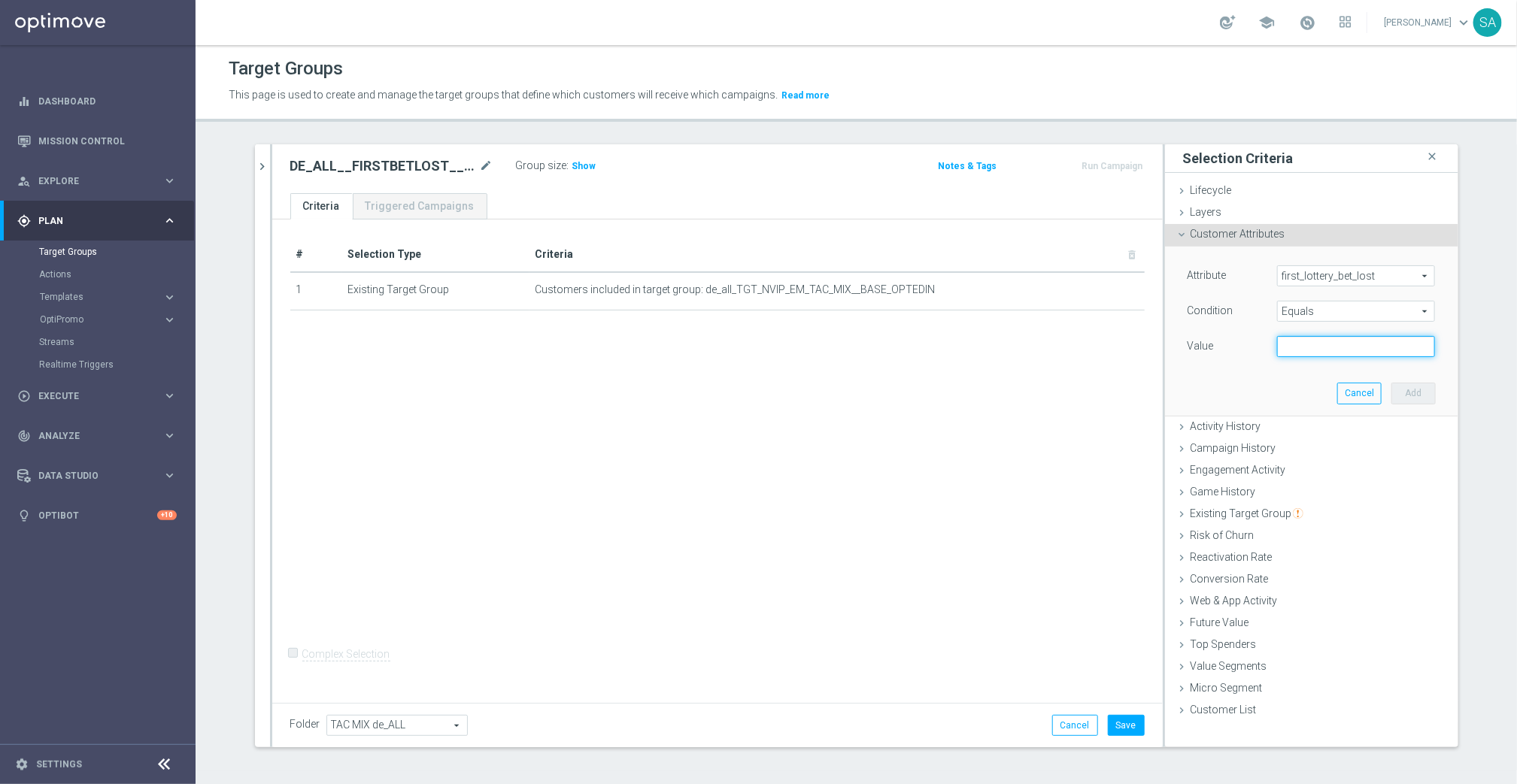
click at [1315, 345] on input "text" at bounding box center [1356, 346] width 158 height 21
click at [1304, 379] on div "Attribute first_lottery_bet_lost first_lottery_bet_lost arrow_drop_down search …" at bounding box center [1312, 331] width 271 height 168
click at [1318, 346] on input "text" at bounding box center [1356, 346] width 158 height 21
type input "Yes"
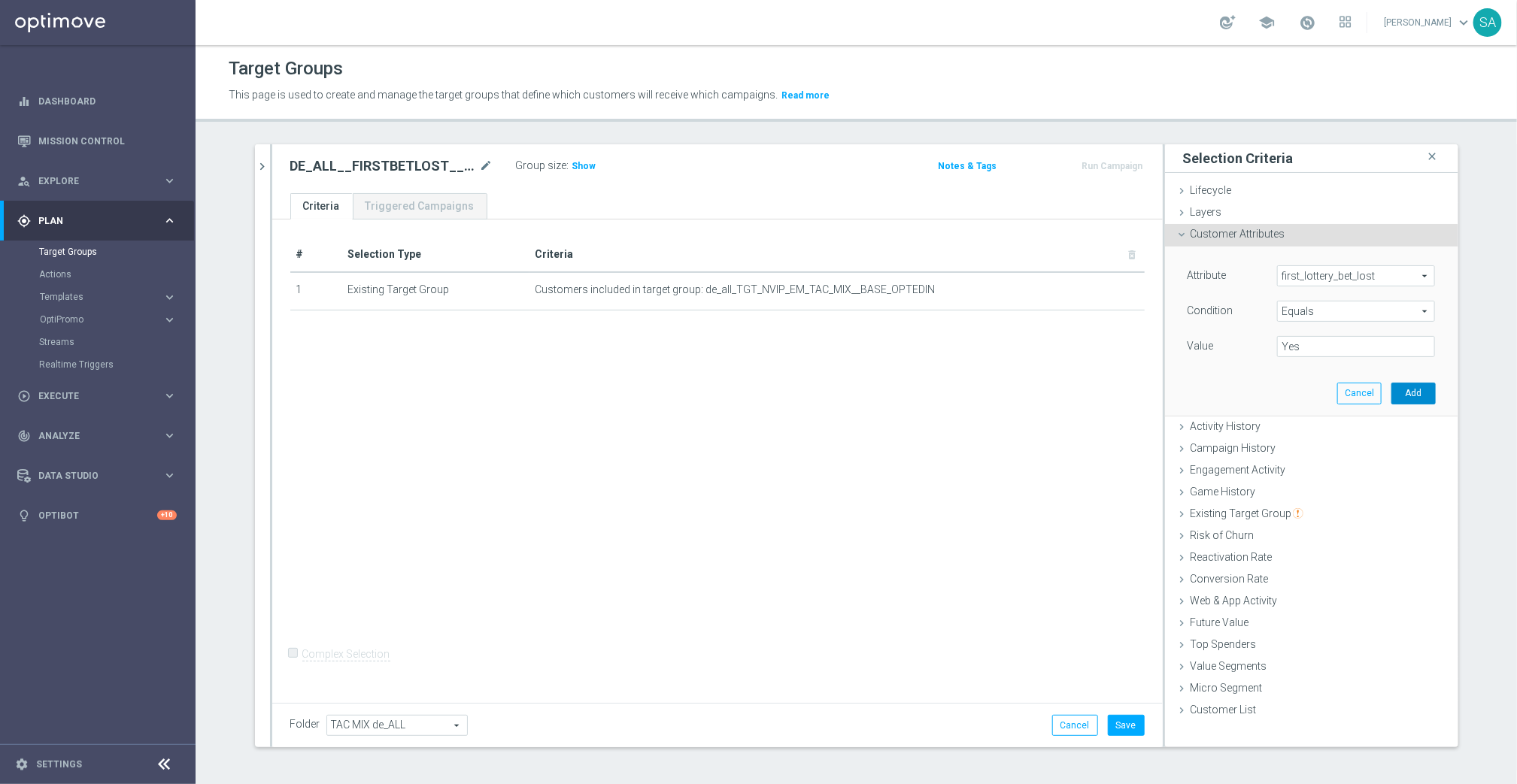
click at [1416, 395] on button "Add" at bounding box center [1413, 393] width 44 height 21
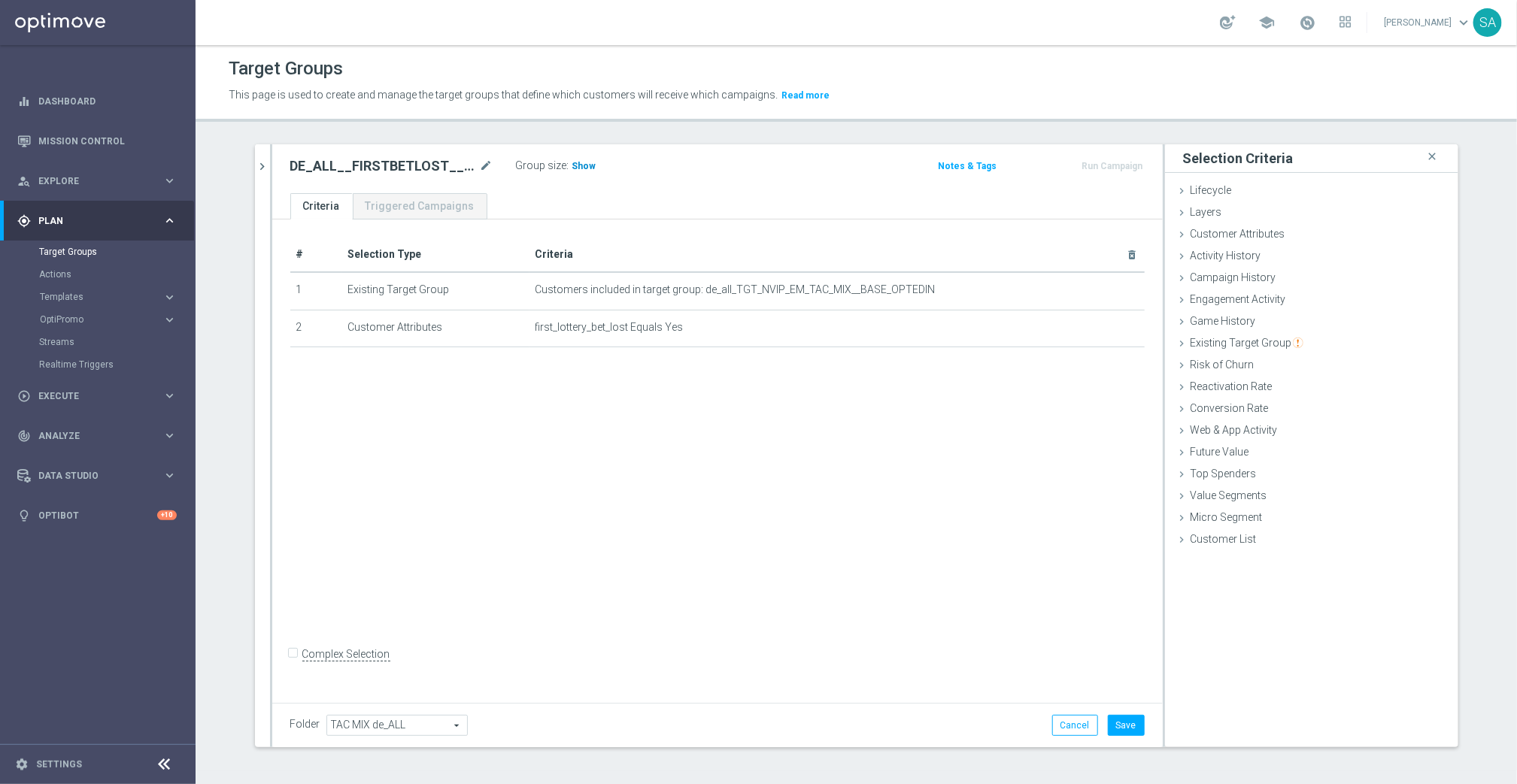
click at [575, 169] on span "Show" at bounding box center [585, 166] width 24 height 10
click at [1209, 230] on span "Customer Attributes" at bounding box center [1237, 234] width 94 height 12
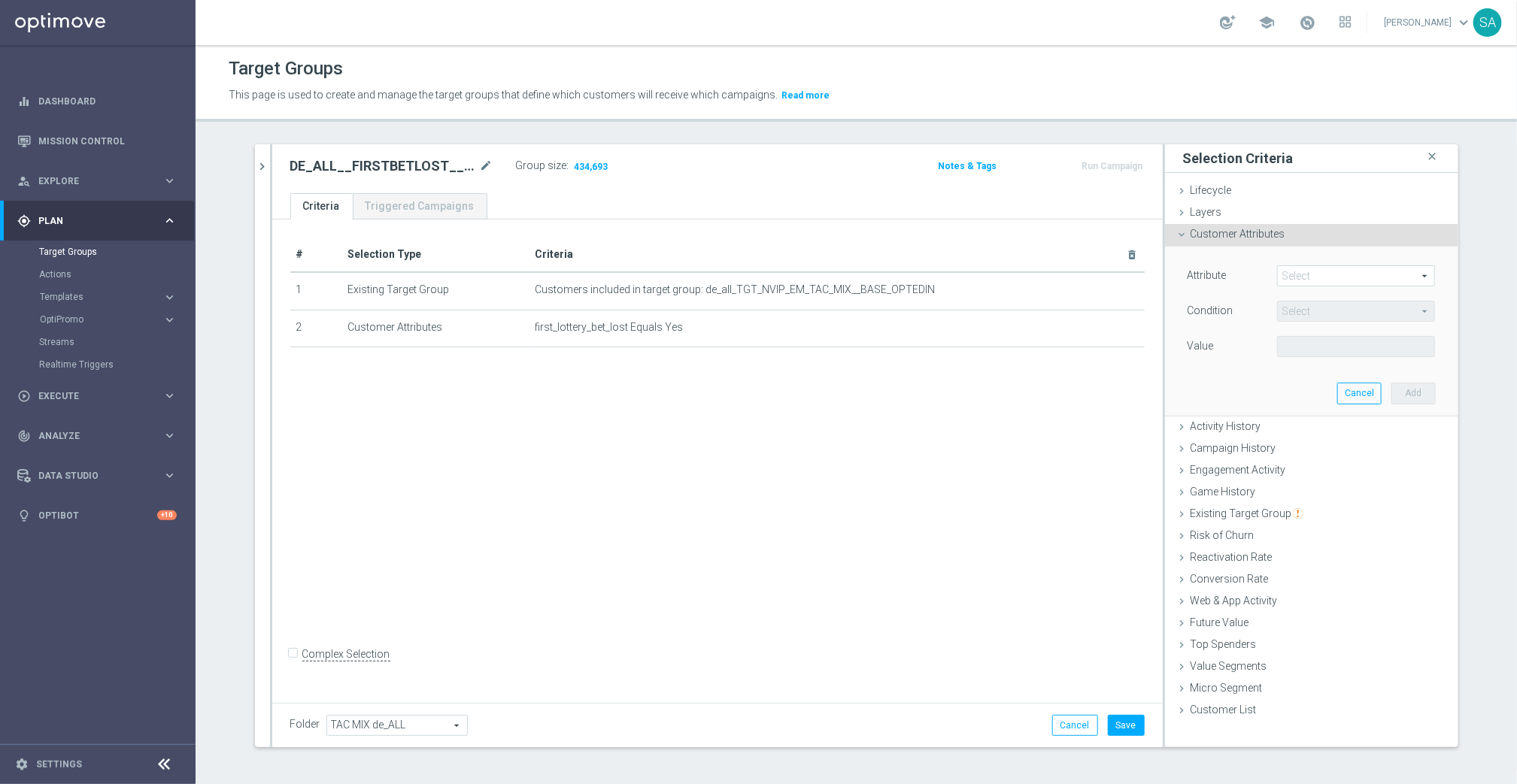
click at [1349, 269] on span at bounding box center [1356, 276] width 157 height 20
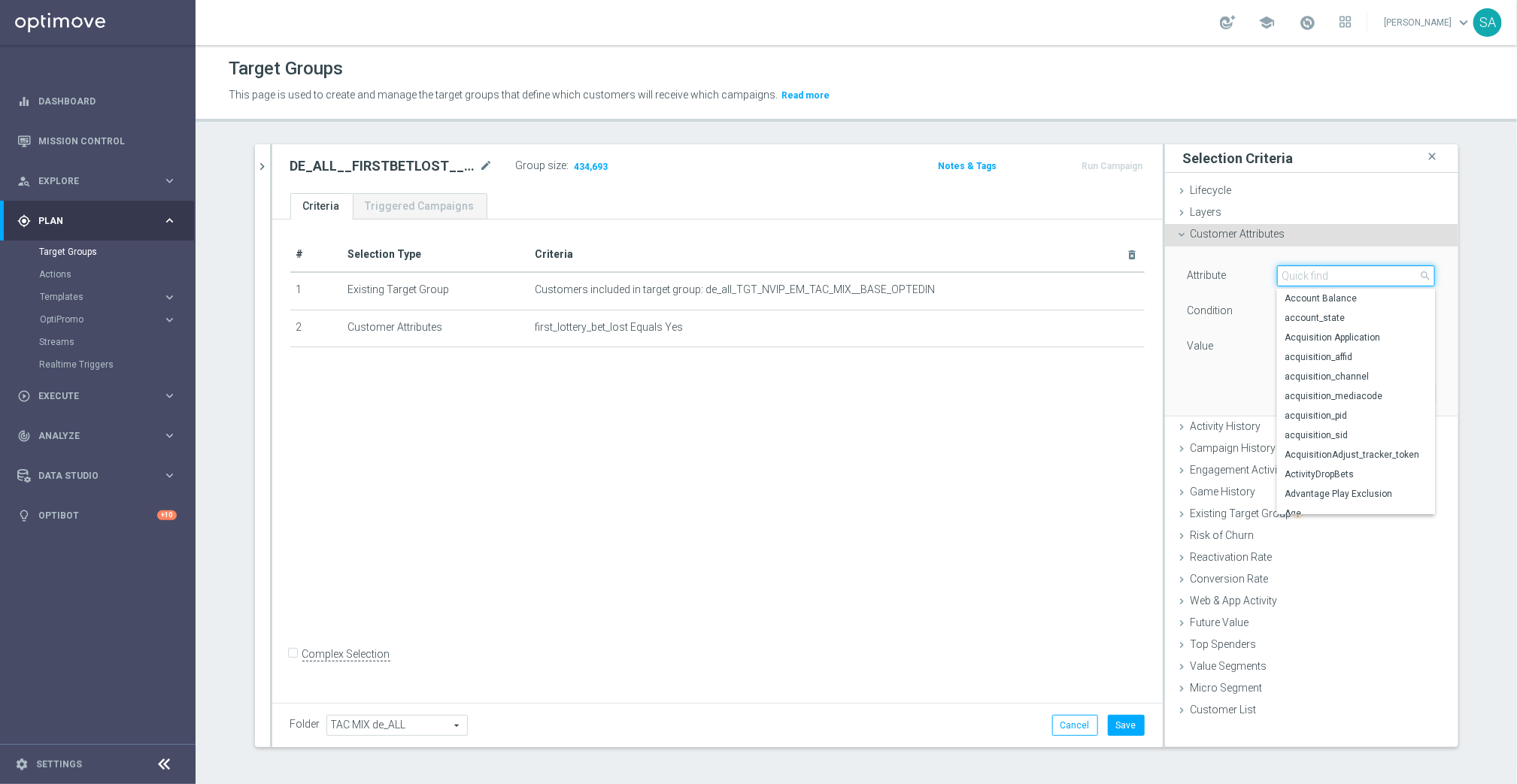
click at [1349, 269] on input "search" at bounding box center [1356, 276] width 158 height 21
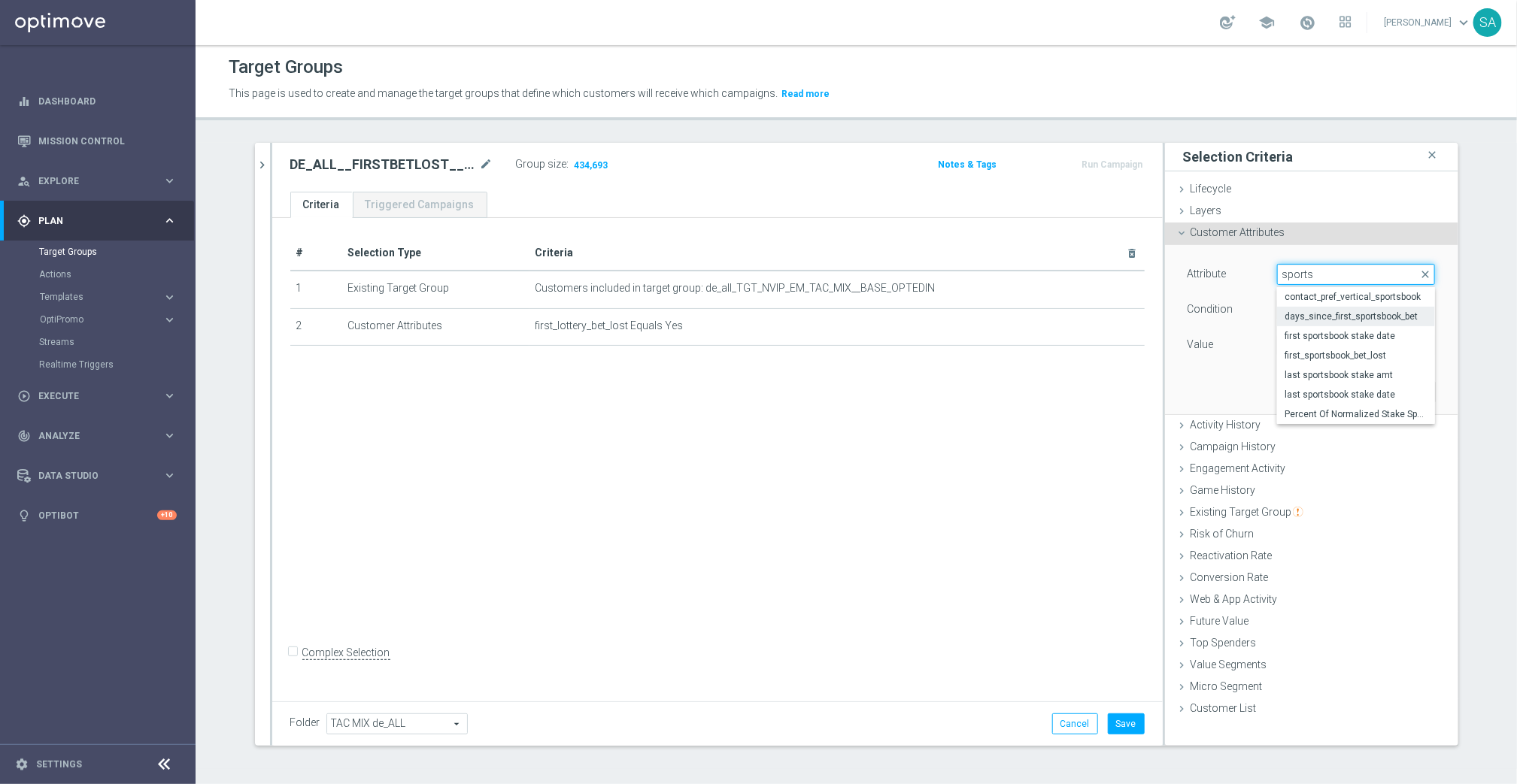
scroll to position [0, 0]
type input "s"
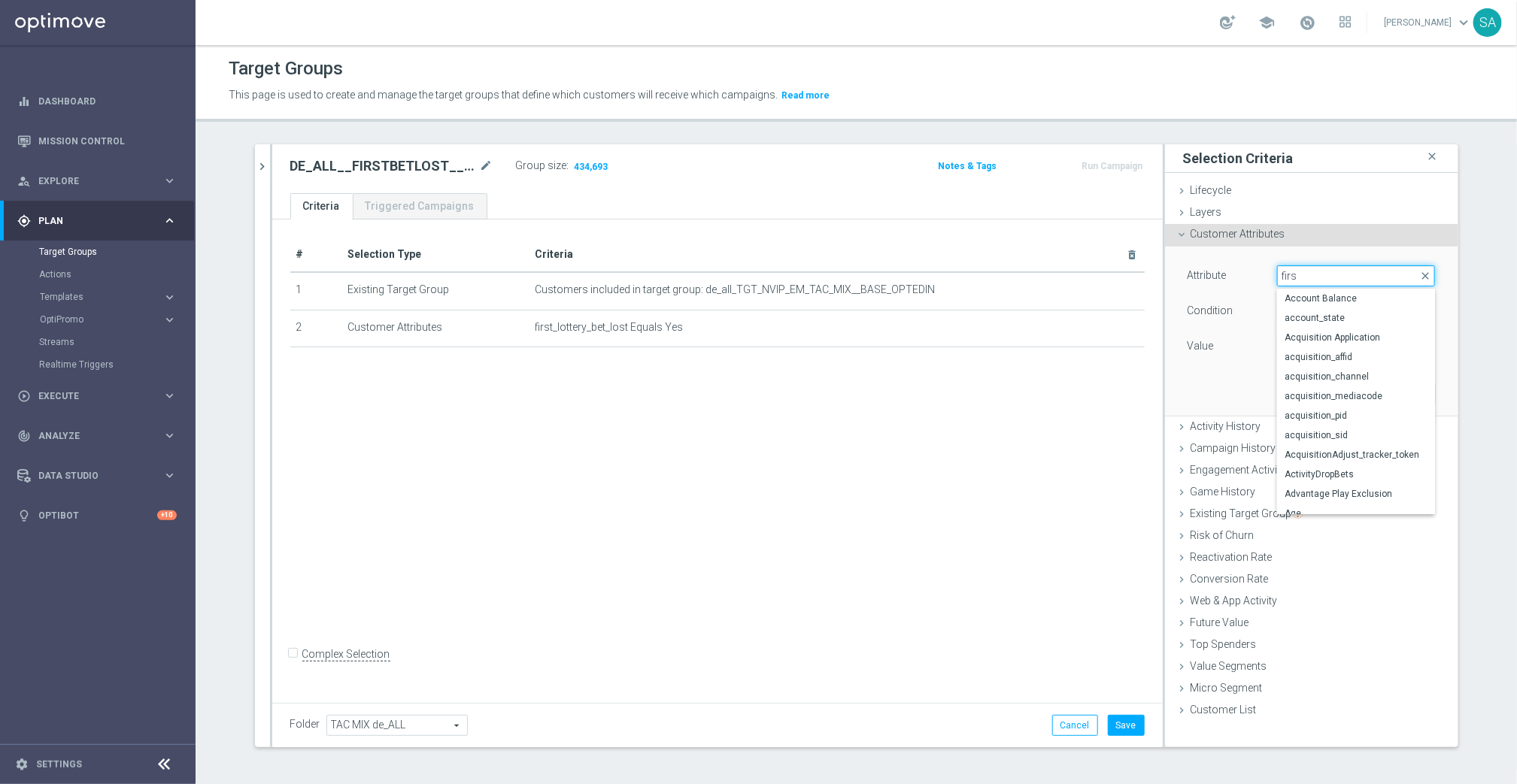
type input "first"
click at [1389, 406] on span "first_sportsbook_bet_lost" at bounding box center [1356, 406] width 143 height 12
type input "first_sportsbook_bet_lost"
type input "Equals"
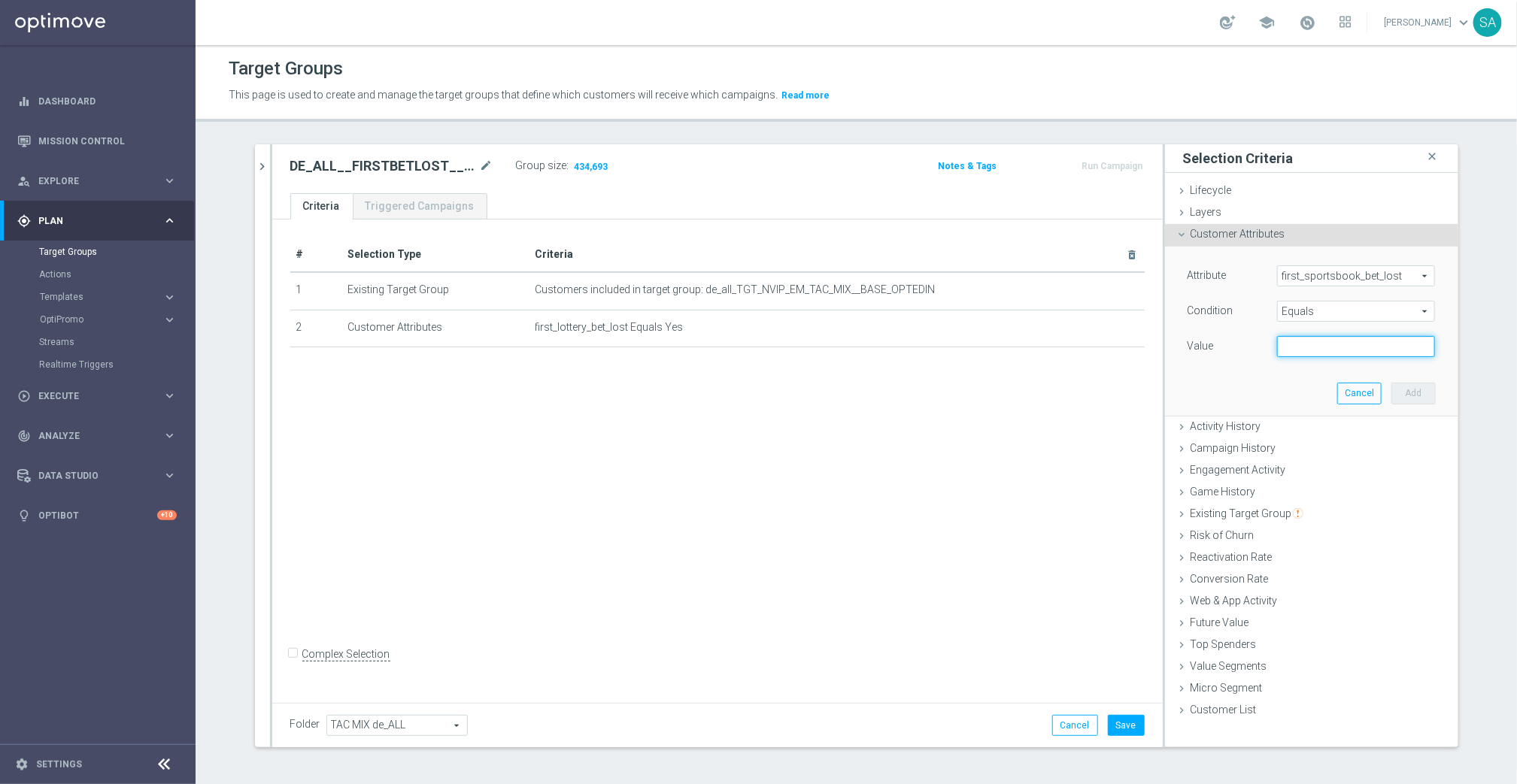
click at [1323, 344] on input "text" at bounding box center [1356, 346] width 158 height 21
type input "Yes"
click at [1406, 388] on button "Add" at bounding box center [1413, 393] width 44 height 21
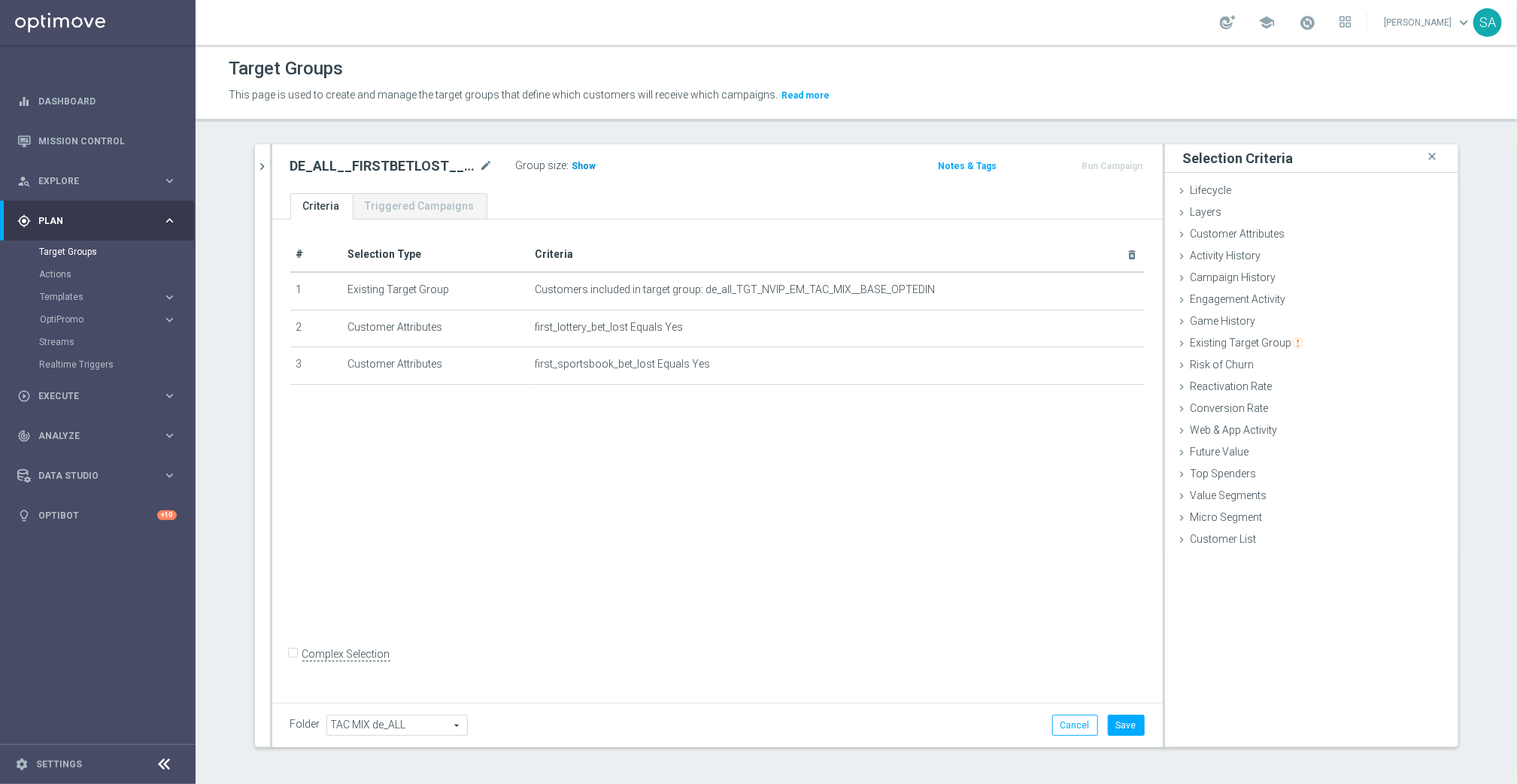
click at [590, 168] on span "Show" at bounding box center [585, 166] width 24 height 10
click at [1113, 369] on icon "delete_forever" at bounding box center [1114, 365] width 12 height 12
click at [1268, 234] on span "Customer Attributes" at bounding box center [1237, 234] width 94 height 12
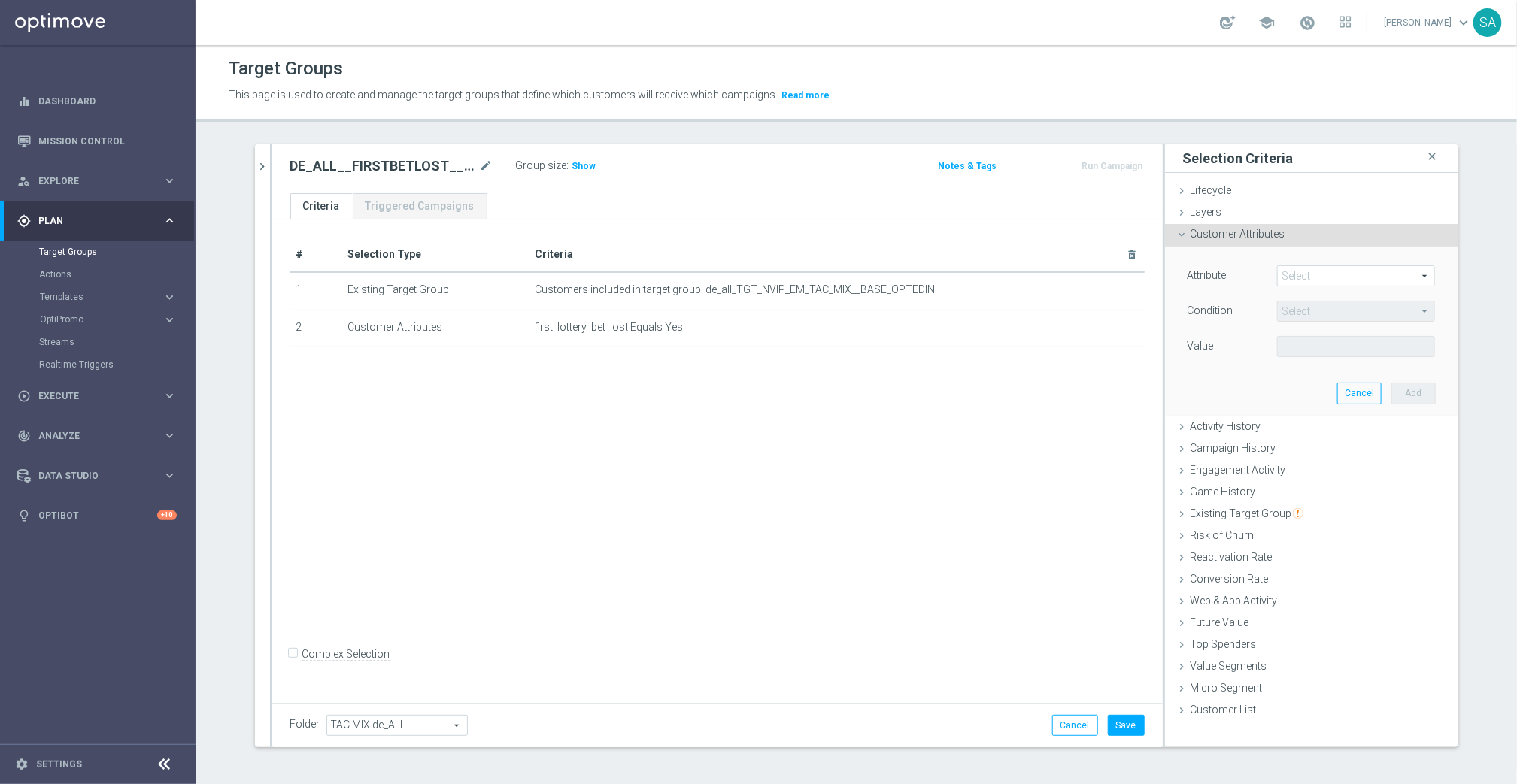
click at [1326, 271] on span at bounding box center [1356, 276] width 157 height 20
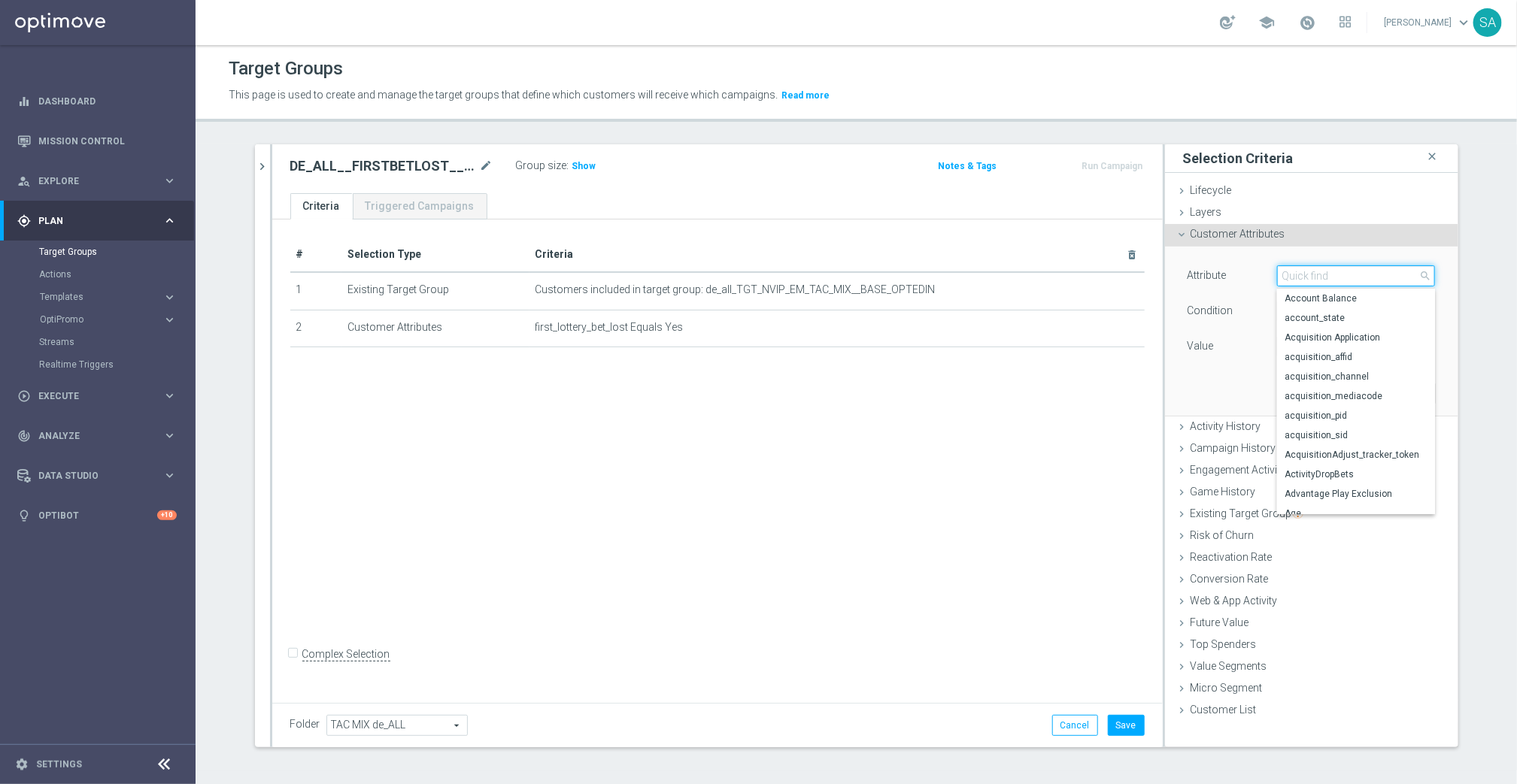
click at [1326, 271] on input "search" at bounding box center [1356, 276] width 158 height 21
type input "days since fi"
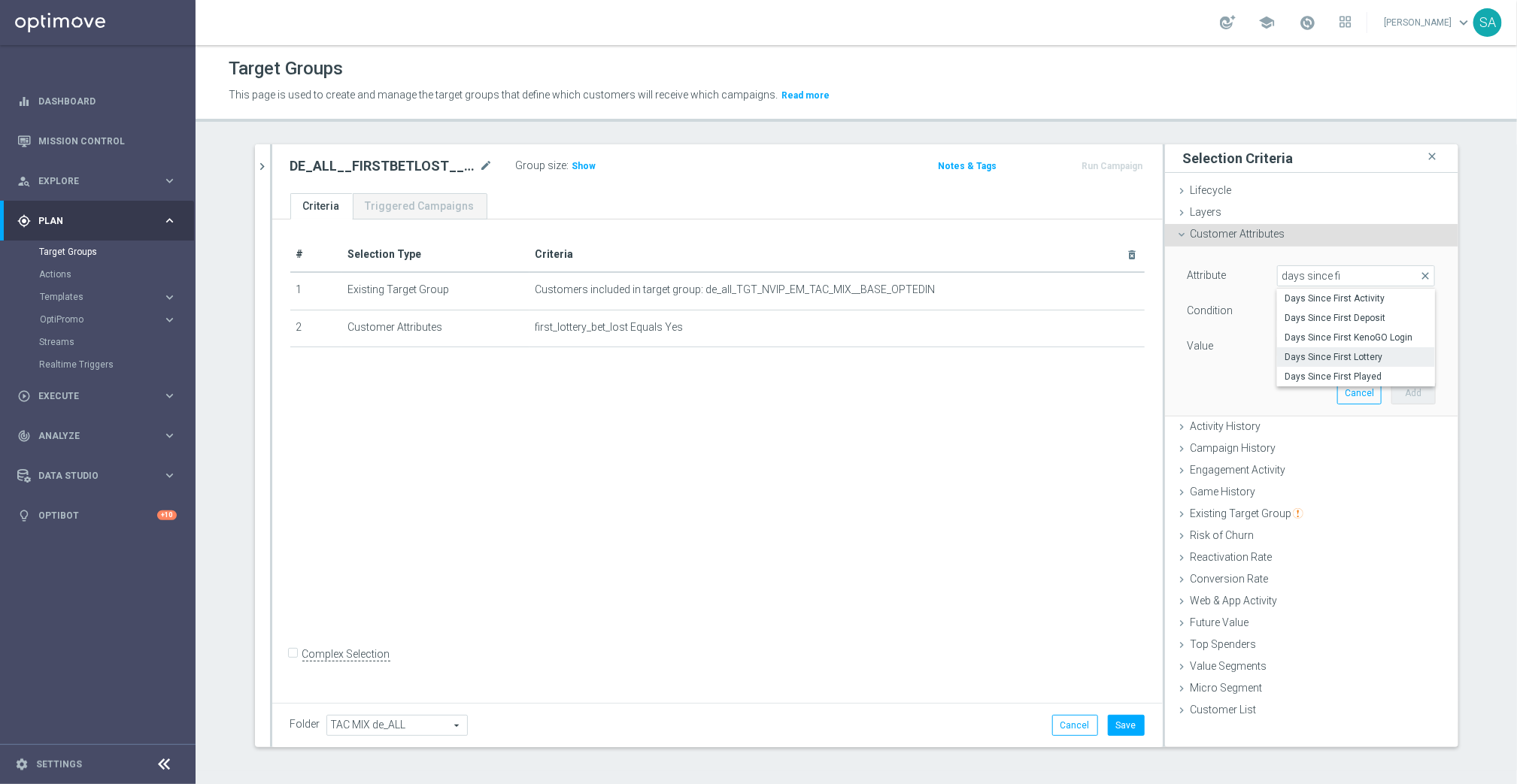
click at [1382, 347] on label "Days Since First Lottery" at bounding box center [1356, 356] width 158 height 20
type input "Days Since First Lottery"
click at [1319, 308] on span "=" at bounding box center [1356, 310] width 157 height 20
click at [1315, 325] on label "<" at bounding box center [1356, 333] width 158 height 20
type input "<"
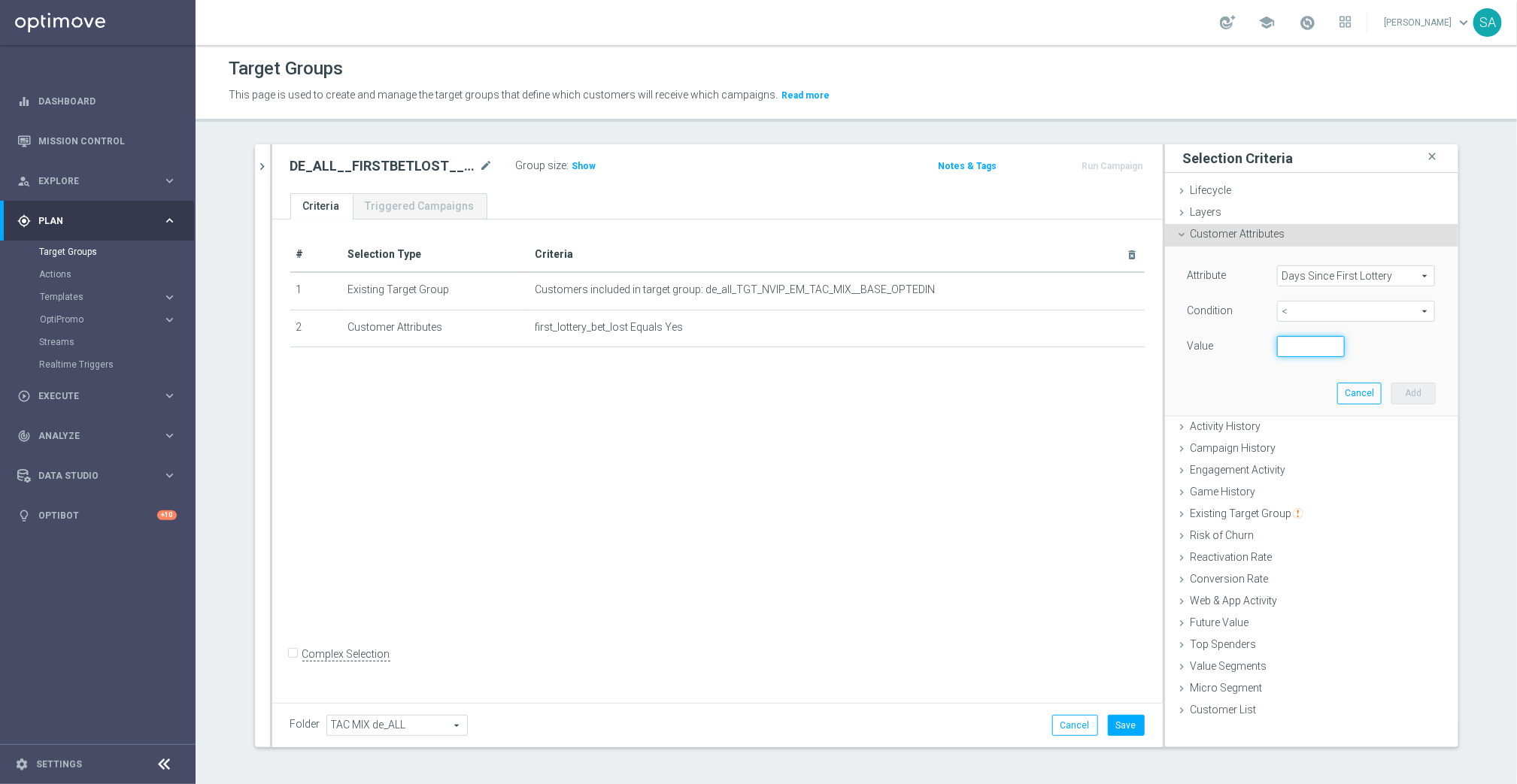
click at [1311, 347] on input "number" at bounding box center [1311, 346] width 68 height 21
type input "5"
click at [1417, 386] on button "Add" at bounding box center [1413, 393] width 44 height 21
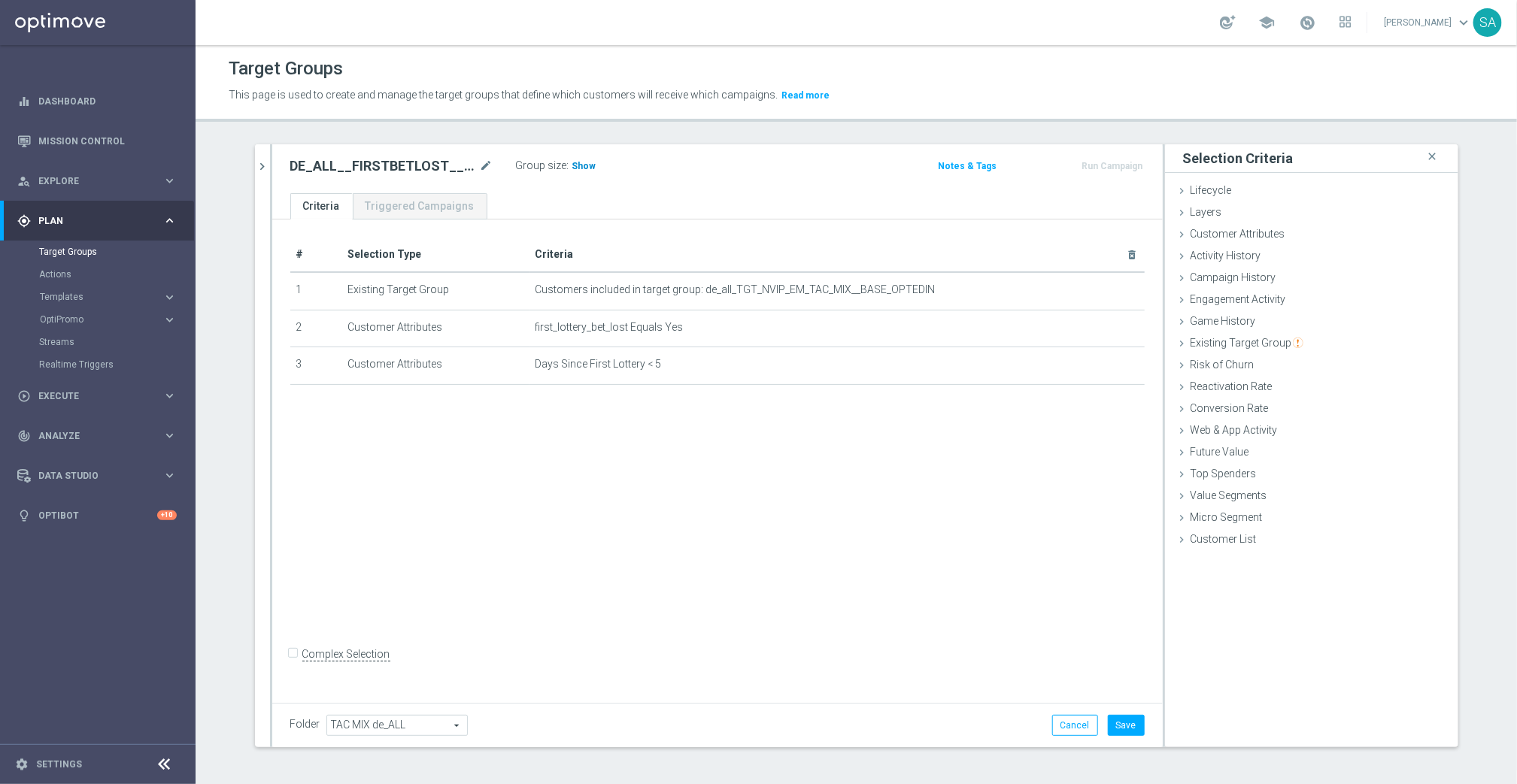
click at [583, 172] on h3 "Show" at bounding box center [585, 166] width 27 height 16
click at [585, 173] on span "342" at bounding box center [583, 168] width 19 height 14
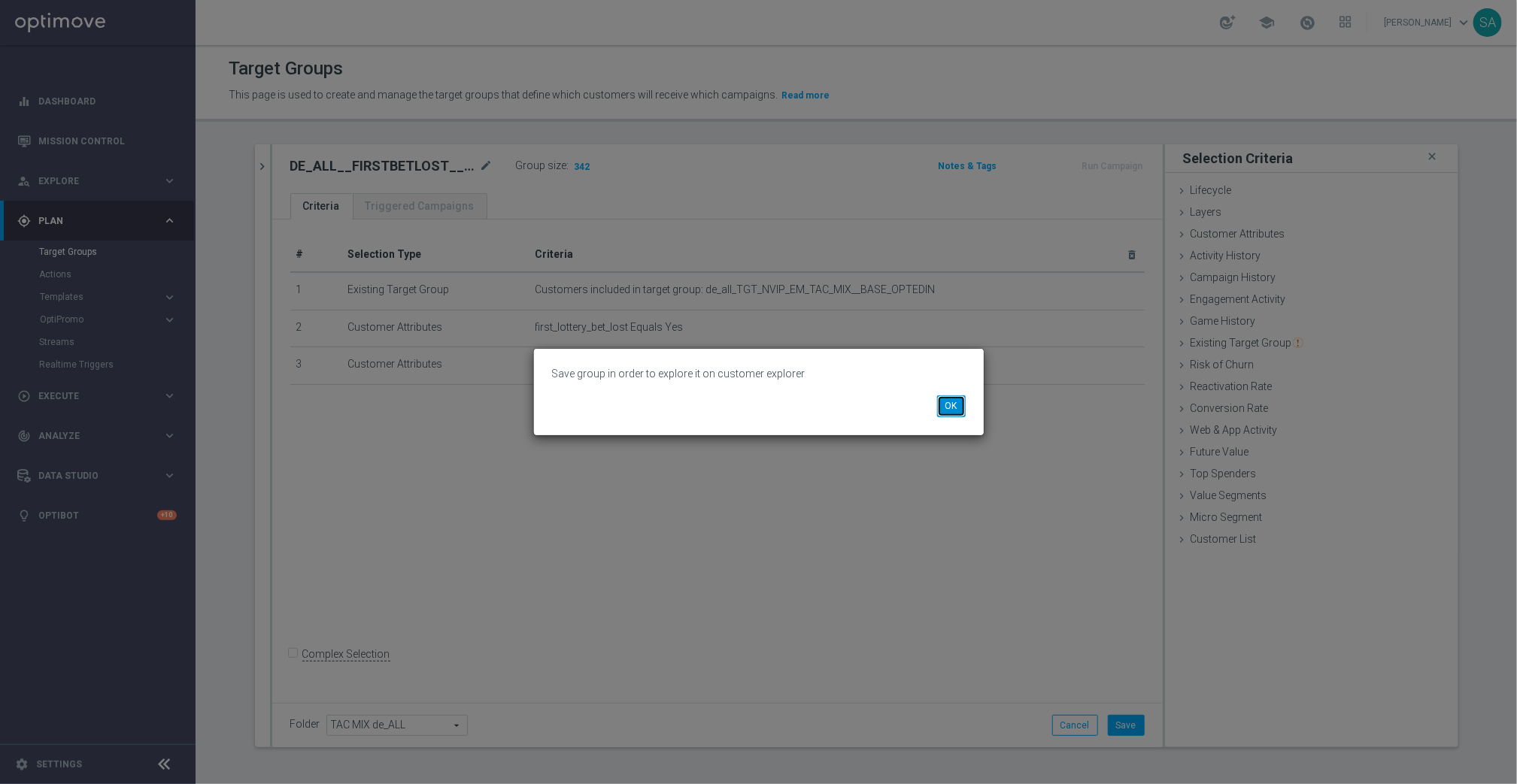
click at [955, 398] on button "OK" at bounding box center [951, 406] width 29 height 21
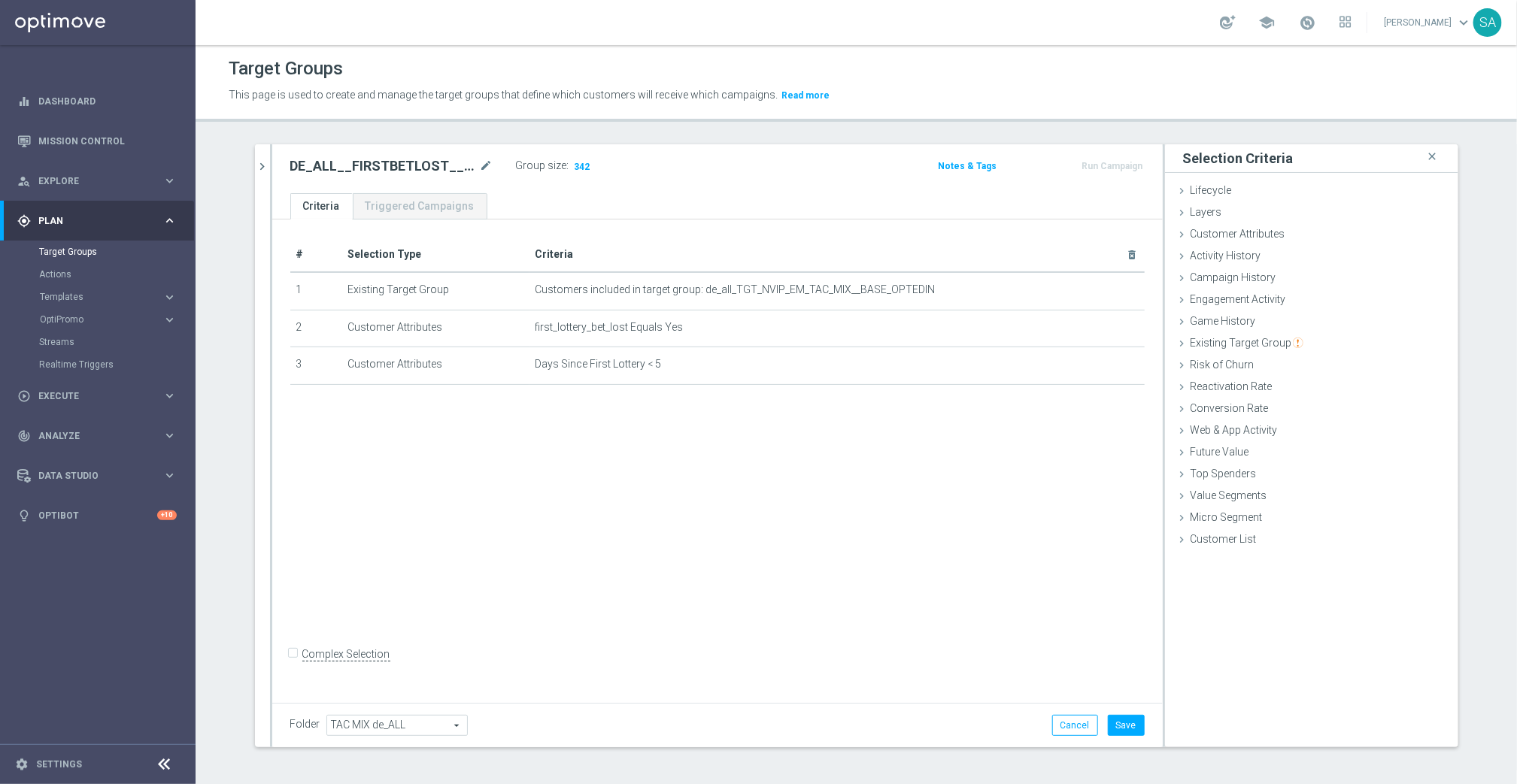
click at [886, 620] on div "# Selection Type Criteria delete_forever 1 Existing Target Group Customers incl…" at bounding box center [717, 458] width 891 height 478
click at [587, 167] on span "342" at bounding box center [583, 168] width 19 height 14
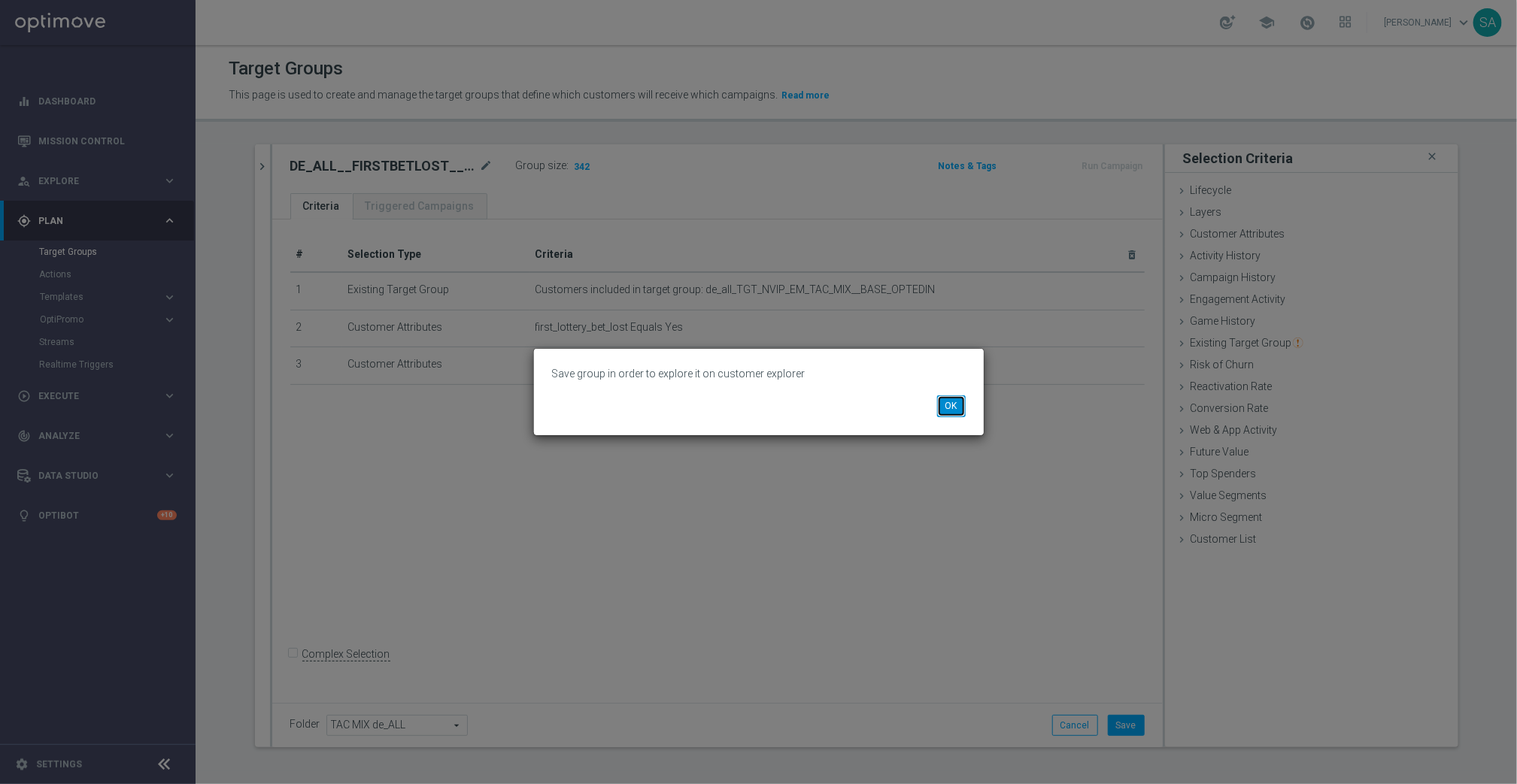
click at [955, 398] on button "OK" at bounding box center [951, 406] width 29 height 21
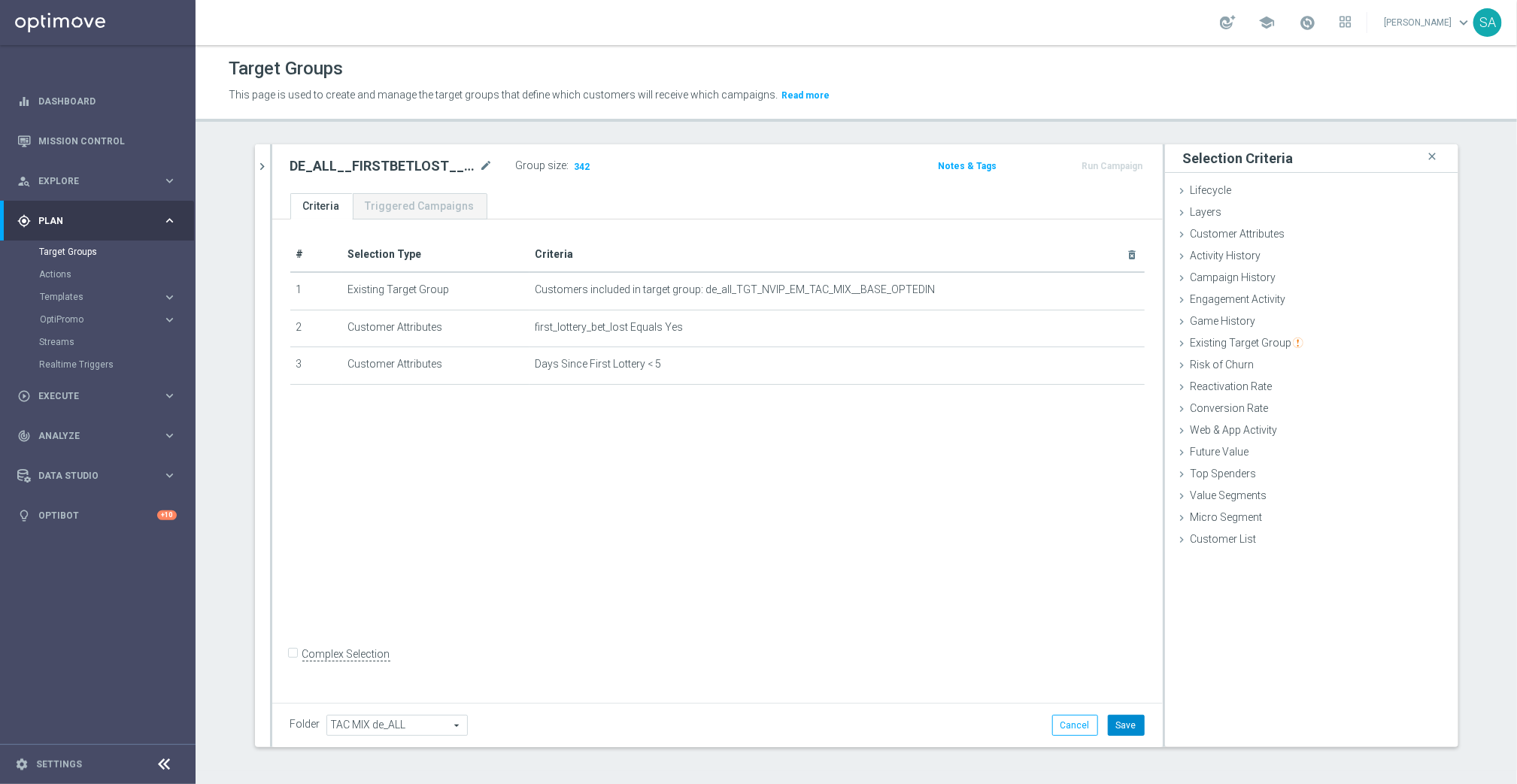
click at [1139, 715] on button "Save" at bounding box center [1126, 725] width 37 height 21
click at [581, 168] on span "342" at bounding box center [583, 168] width 19 height 14
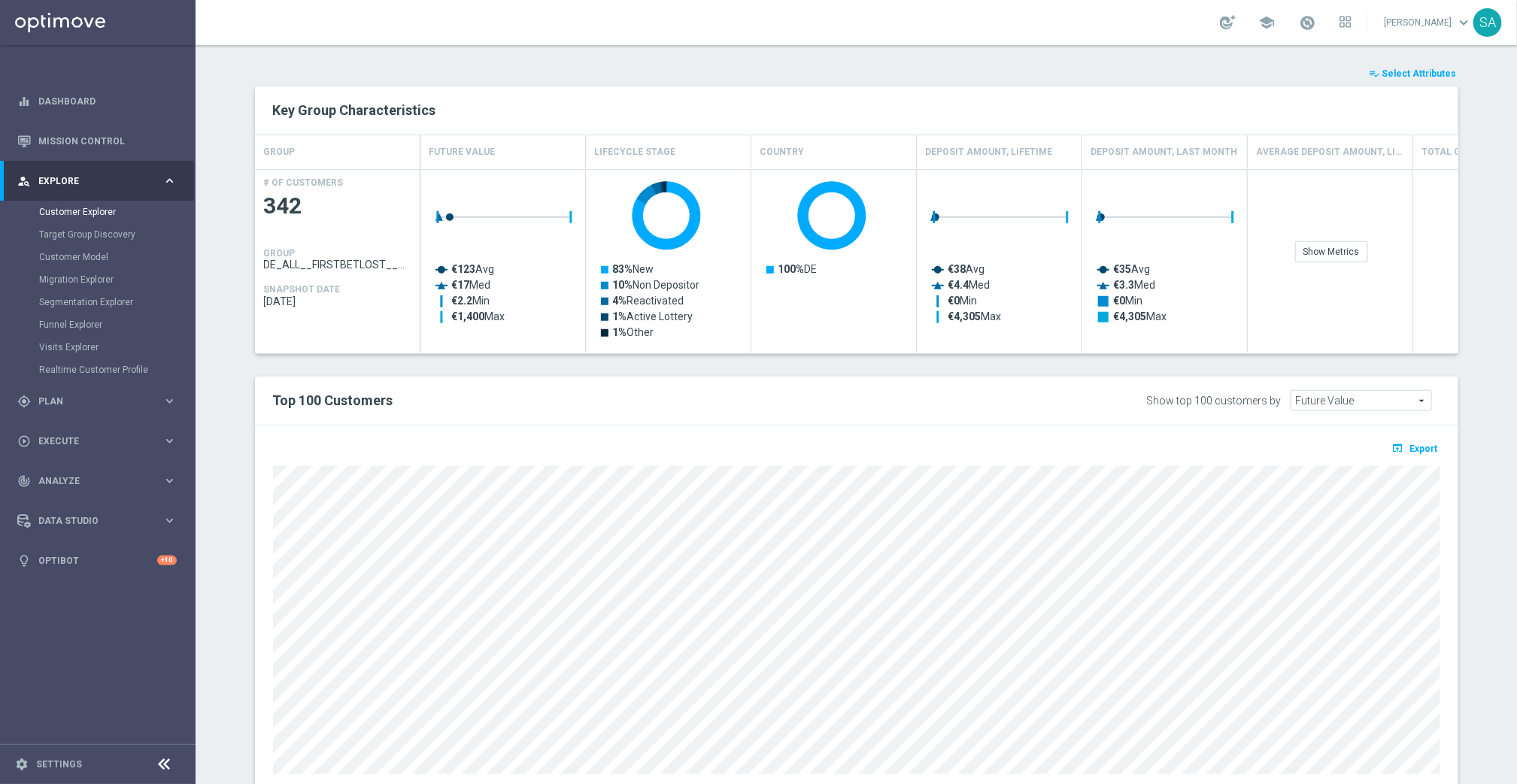
scroll to position [622, 0]
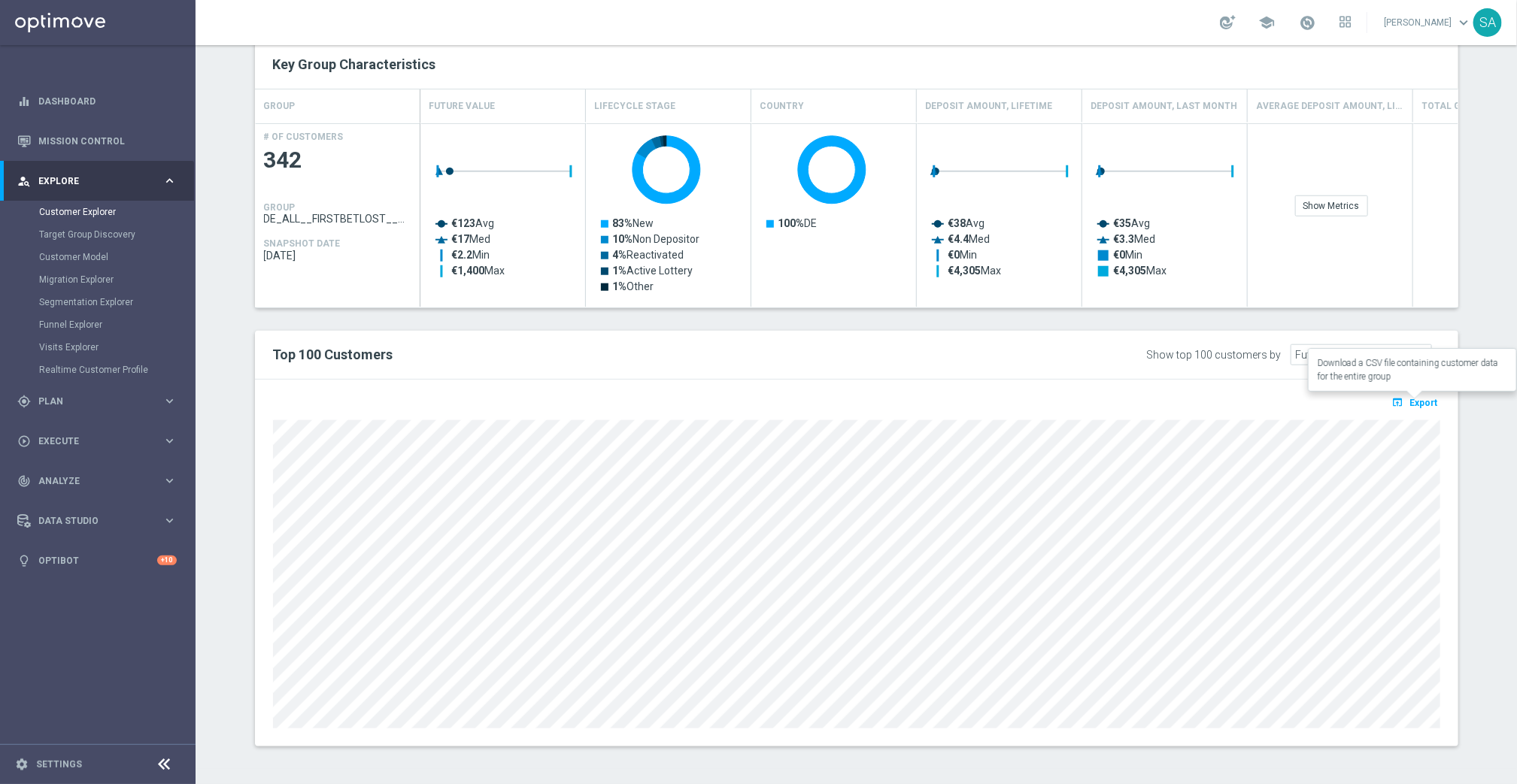
click at [1428, 398] on span "Export" at bounding box center [1423, 403] width 28 height 10
